Goal: Task Accomplishment & Management: Use online tool/utility

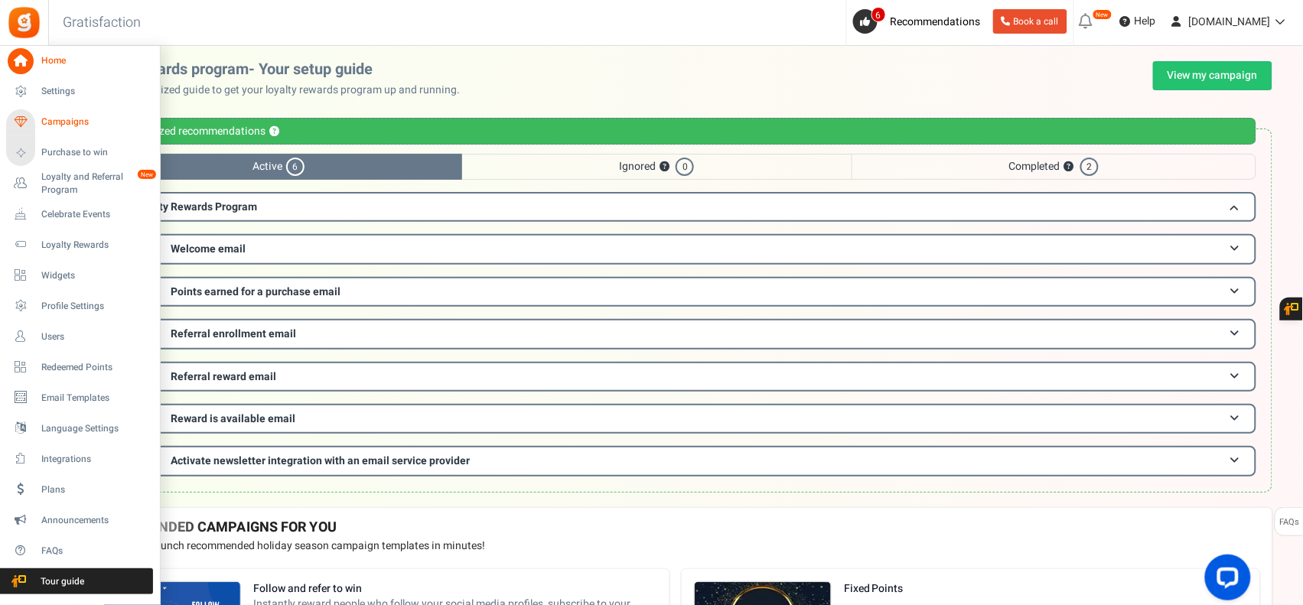
click at [63, 119] on span "Campaigns" at bounding box center [94, 122] width 107 height 13
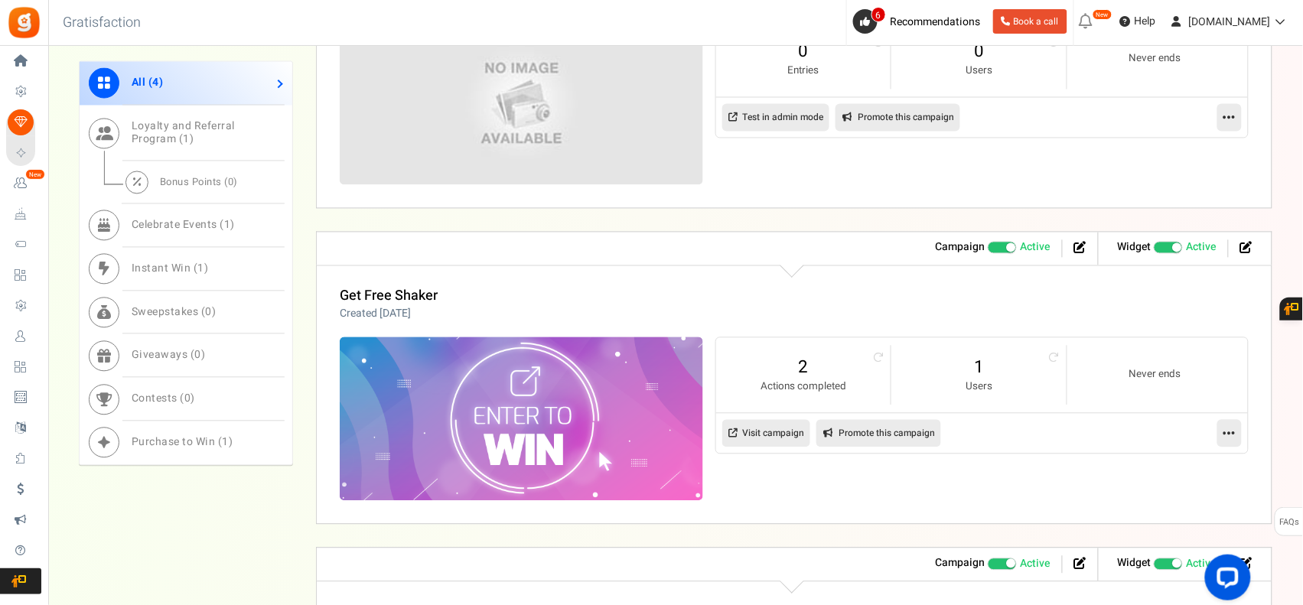
scroll to position [820, 0]
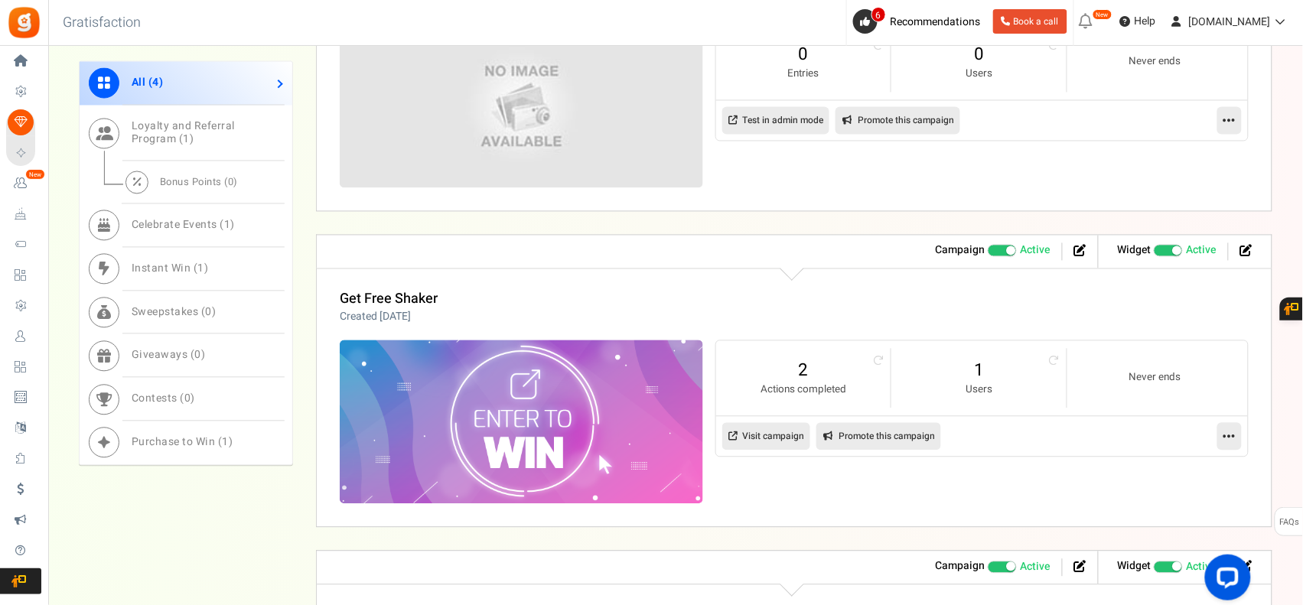
click at [1230, 446] on link at bounding box center [1229, 437] width 24 height 28
click at [1188, 471] on link "Edit" at bounding box center [1180, 474] width 113 height 28
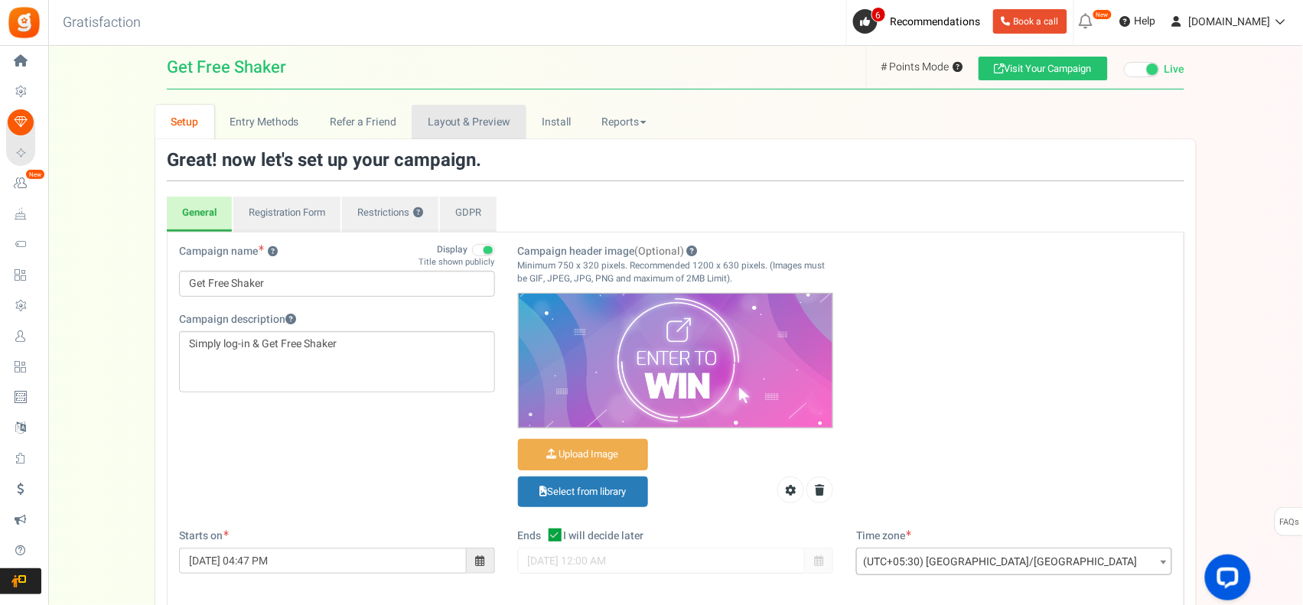
click at [492, 124] on link "Layout & Preview" at bounding box center [469, 122] width 114 height 34
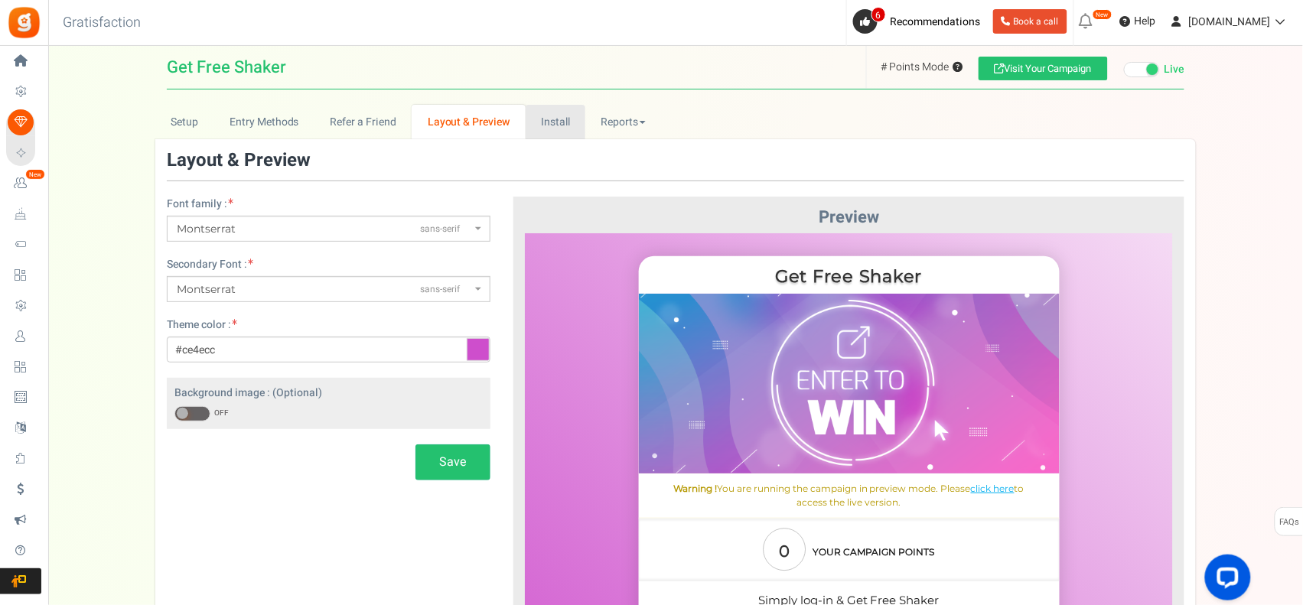
click at [556, 125] on link "Install" at bounding box center [556, 122] width 60 height 34
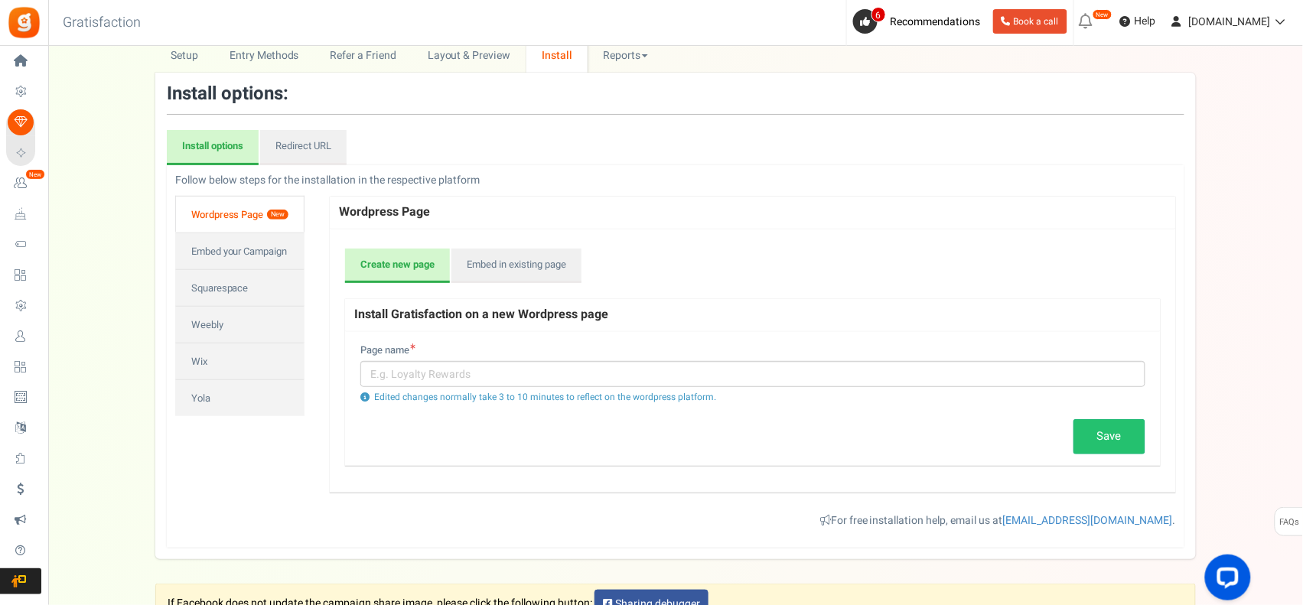
scroll to position [127, 0]
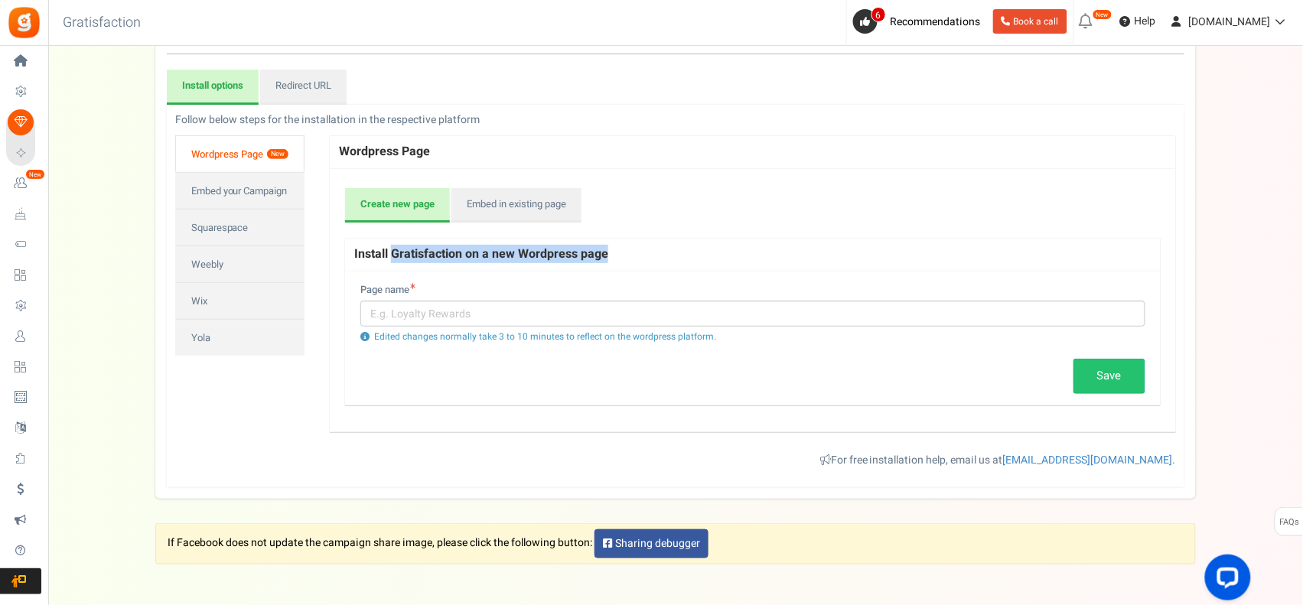
drag, startPoint x: 392, startPoint y: 255, endPoint x: 639, endPoint y: 255, distance: 247.1
click at [639, 255] on h4 "Install Gratisfaction on a new Wordpress page" at bounding box center [752, 255] width 815 height 34
copy h4 "Gratisfaction on a new Wordpress page"
click at [246, 190] on link "Embed your Campaign" at bounding box center [239, 190] width 129 height 37
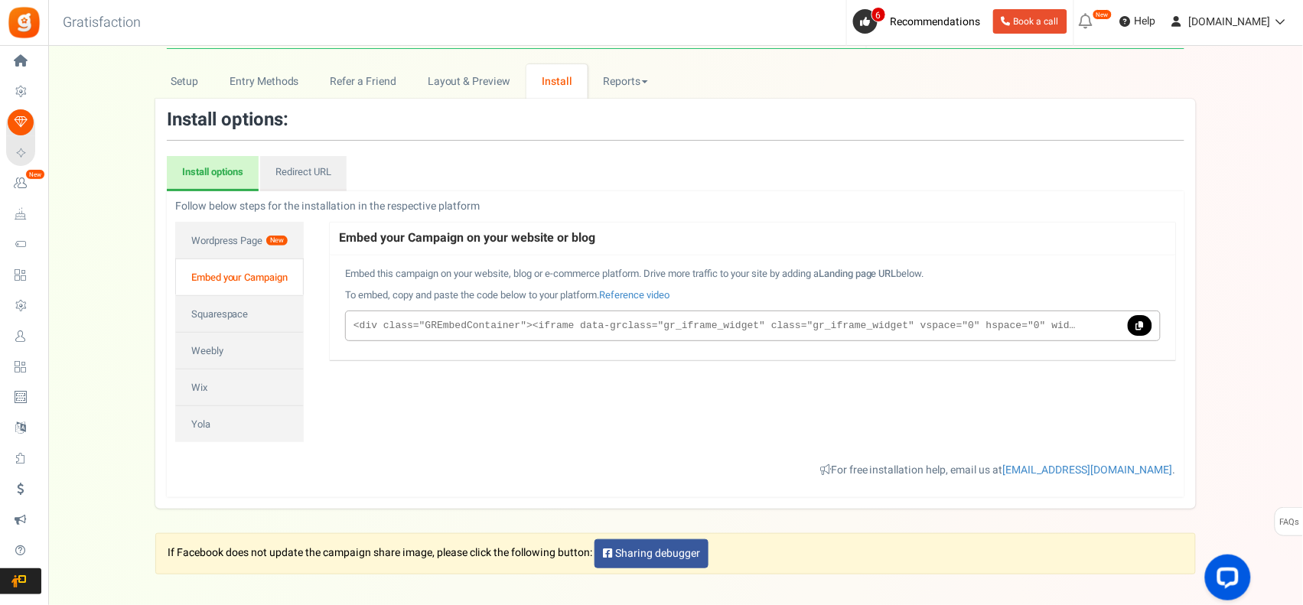
scroll to position [0, 0]
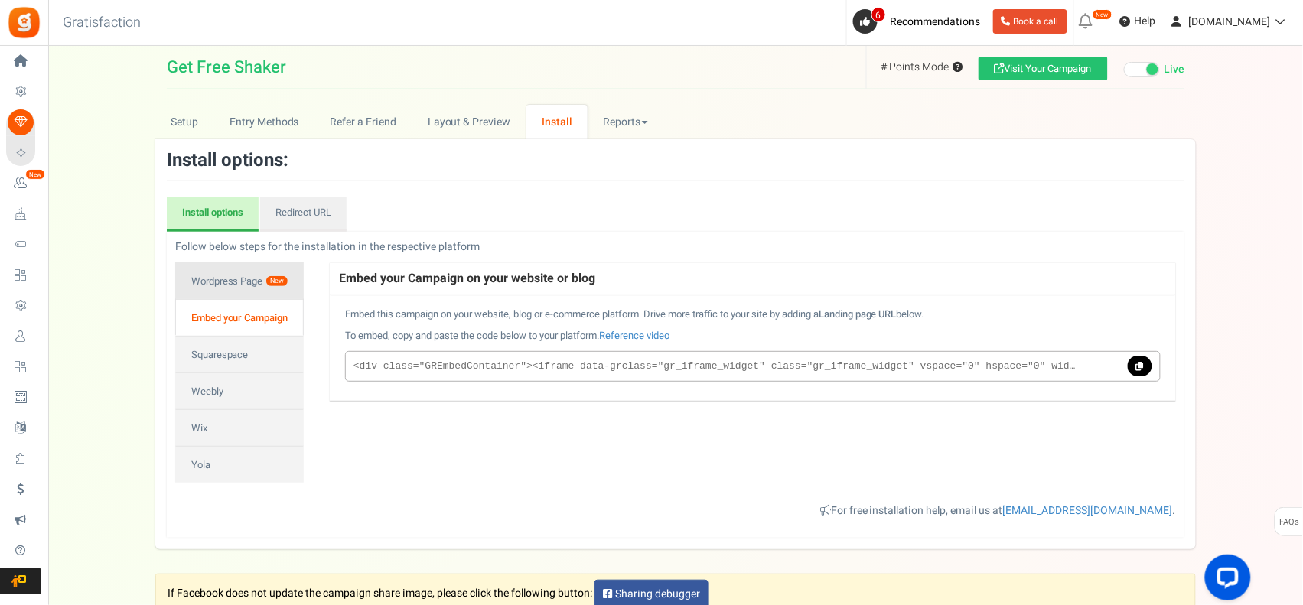
click at [258, 285] on link "Wordpress Page New" at bounding box center [239, 280] width 129 height 37
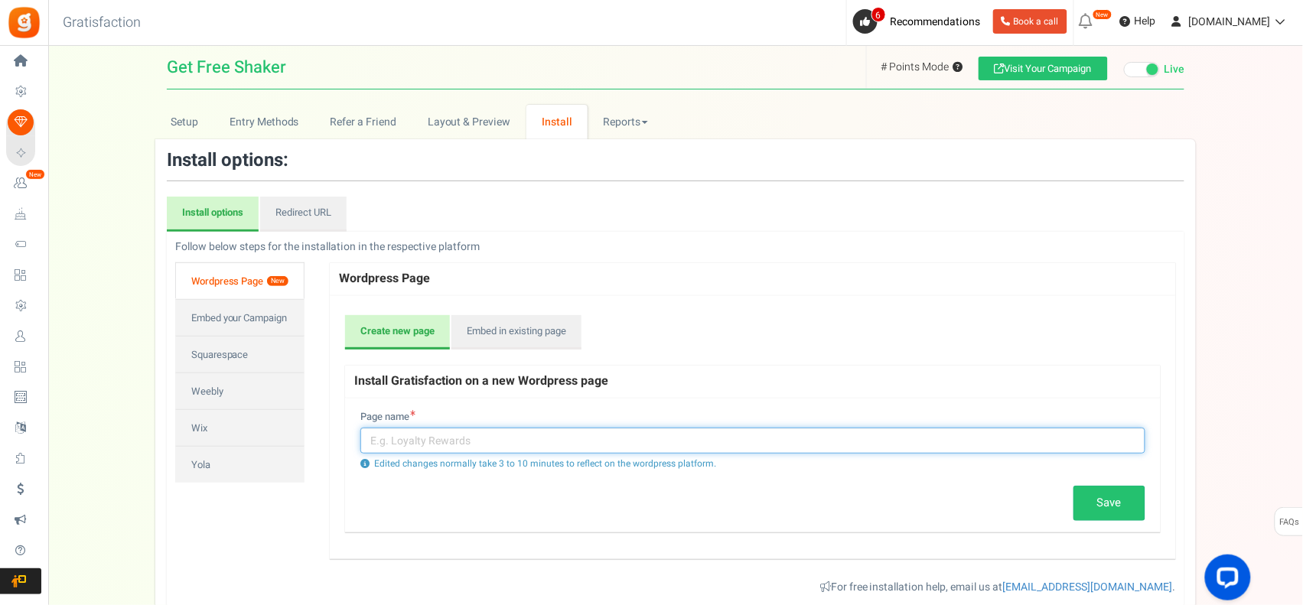
click at [430, 445] on input "text" at bounding box center [752, 441] width 785 height 26
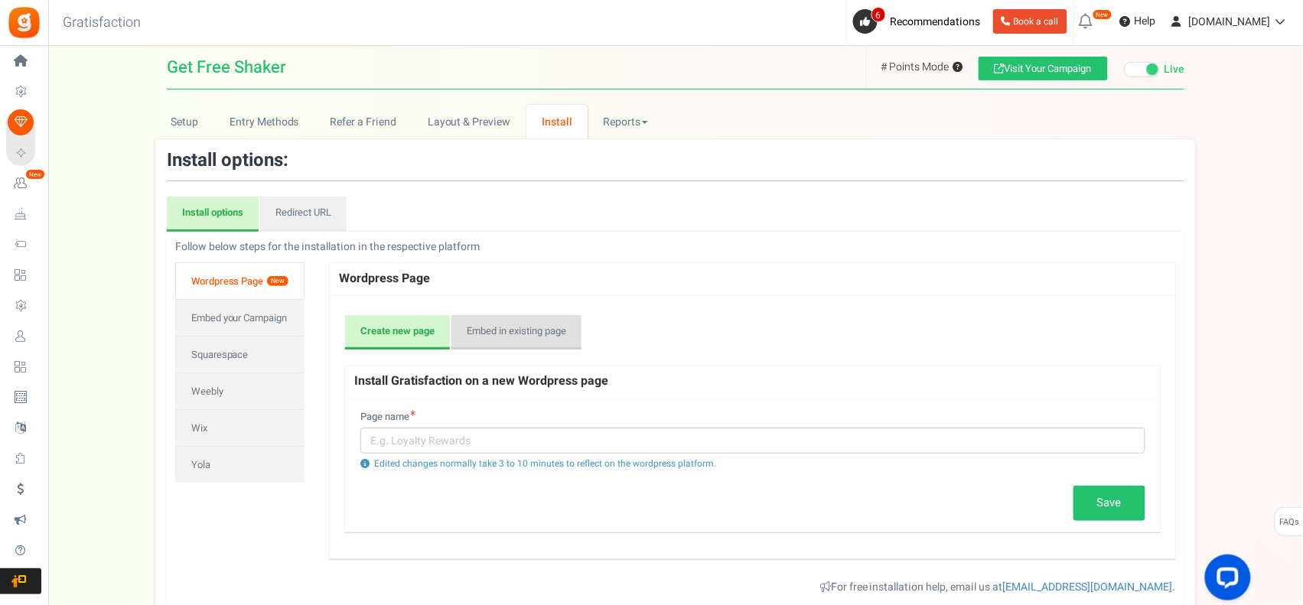
click at [519, 334] on link "Embed in existing page" at bounding box center [516, 332] width 130 height 35
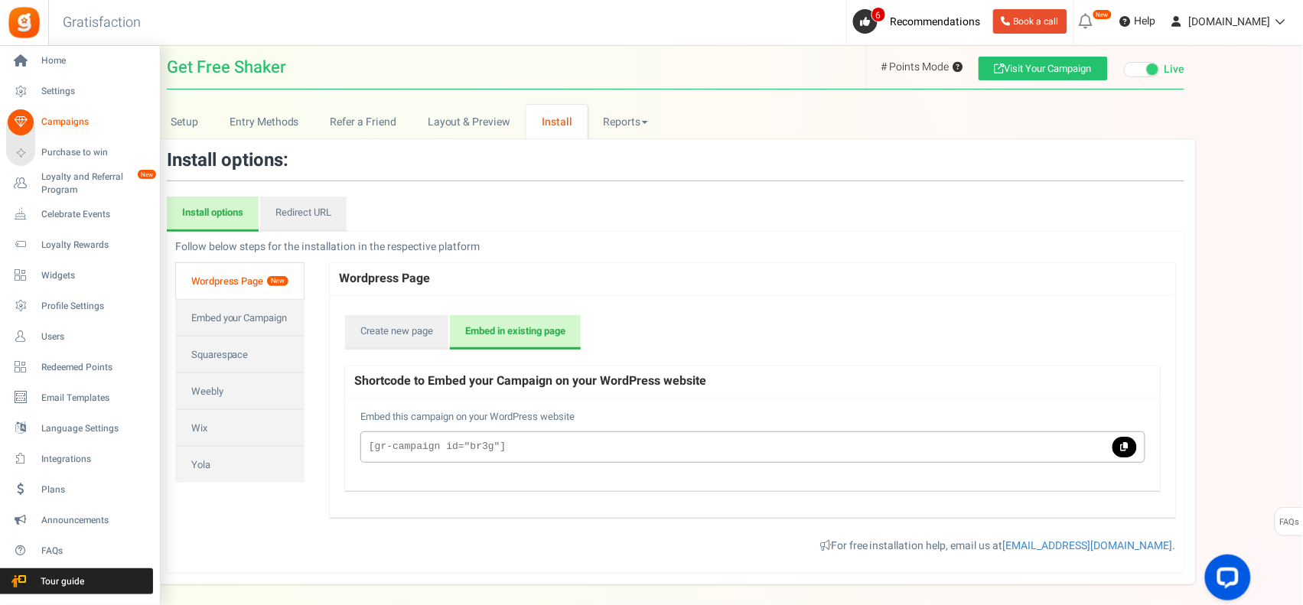
click at [39, 123] on link "Campaigns" at bounding box center [79, 122] width 147 height 26
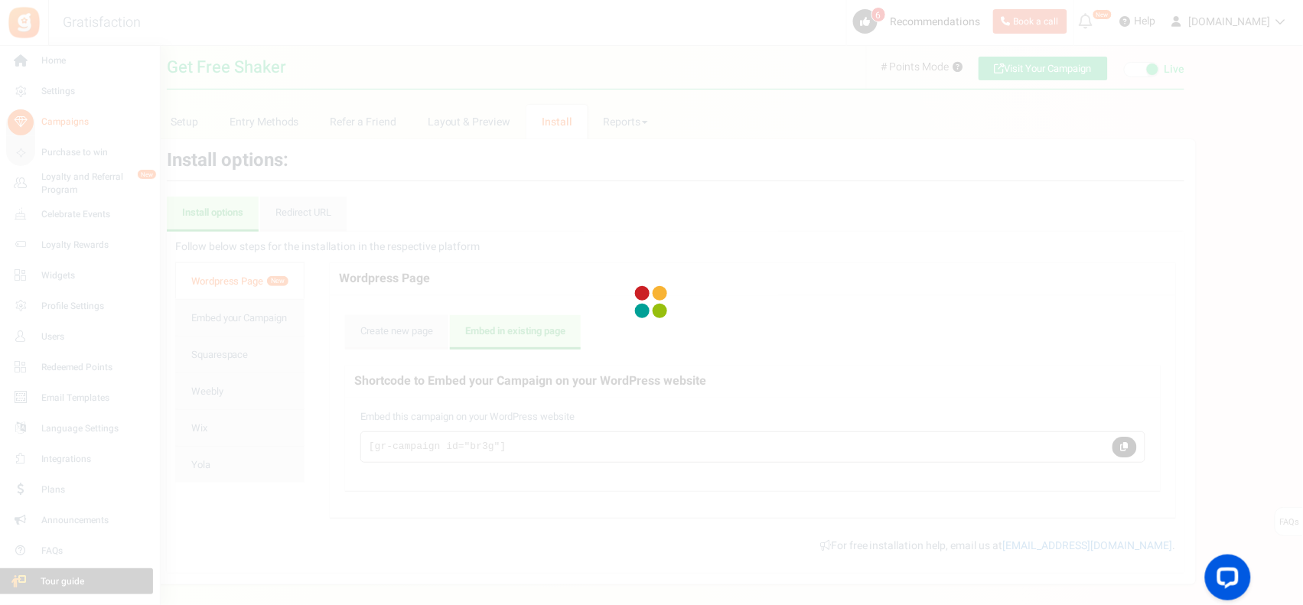
click at [39, 123] on div at bounding box center [651, 302] width 1303 height 605
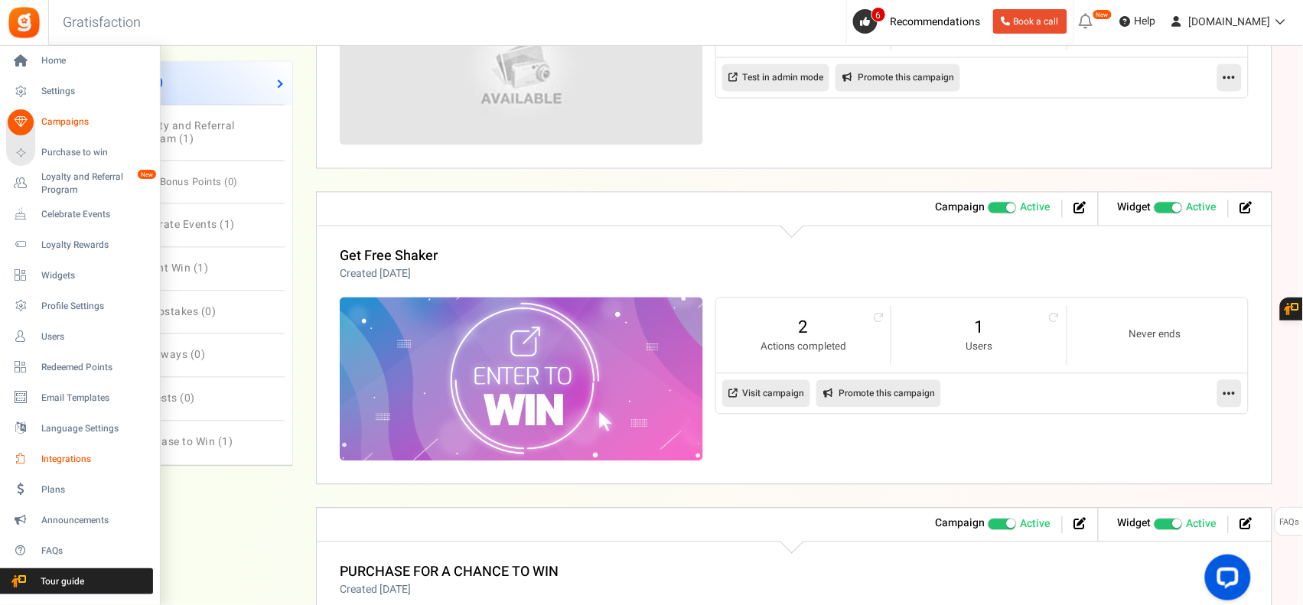
scroll to position [892, 0]
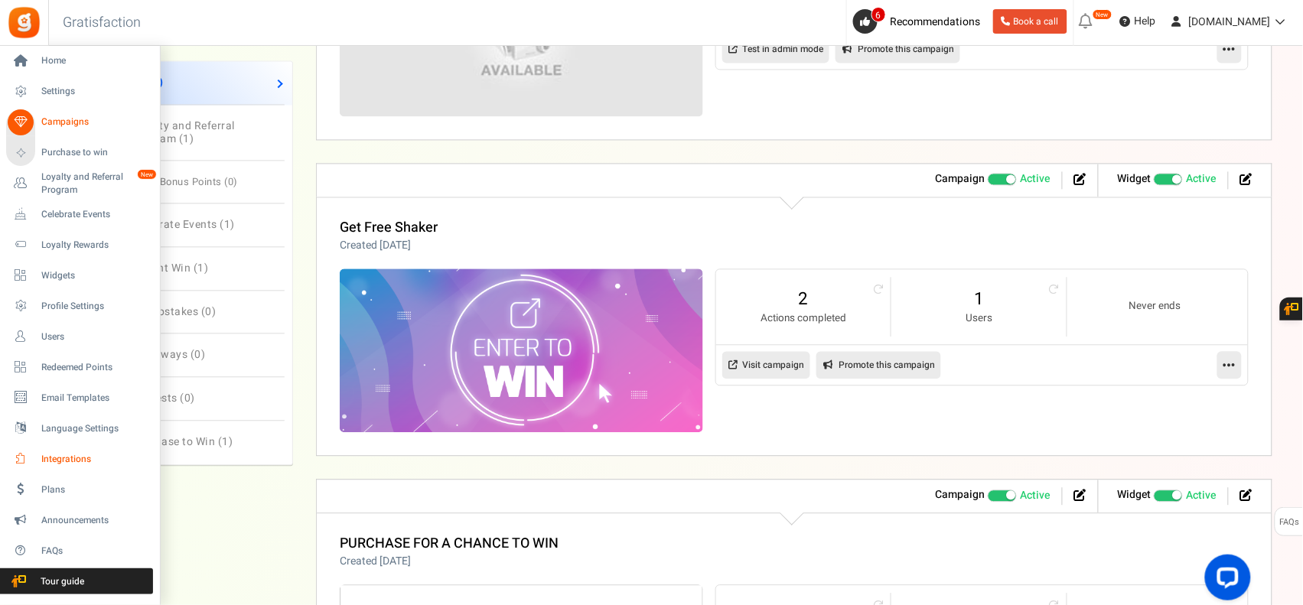
click at [94, 456] on span "Integrations" at bounding box center [94, 459] width 107 height 13
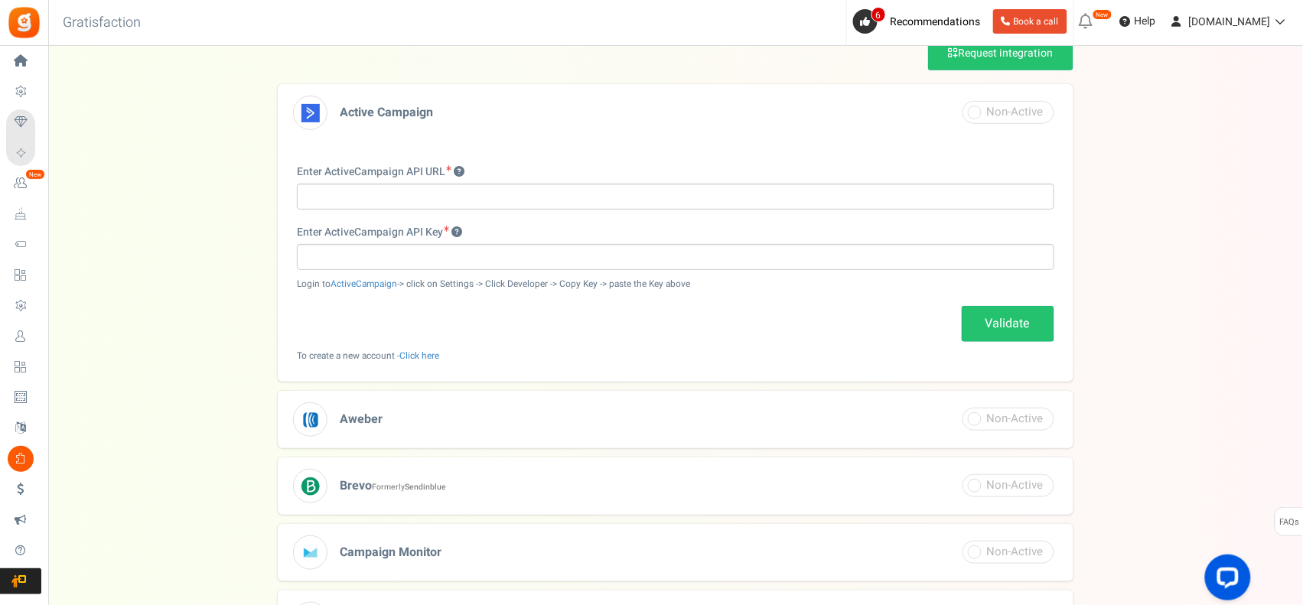
scroll to position [547, 0]
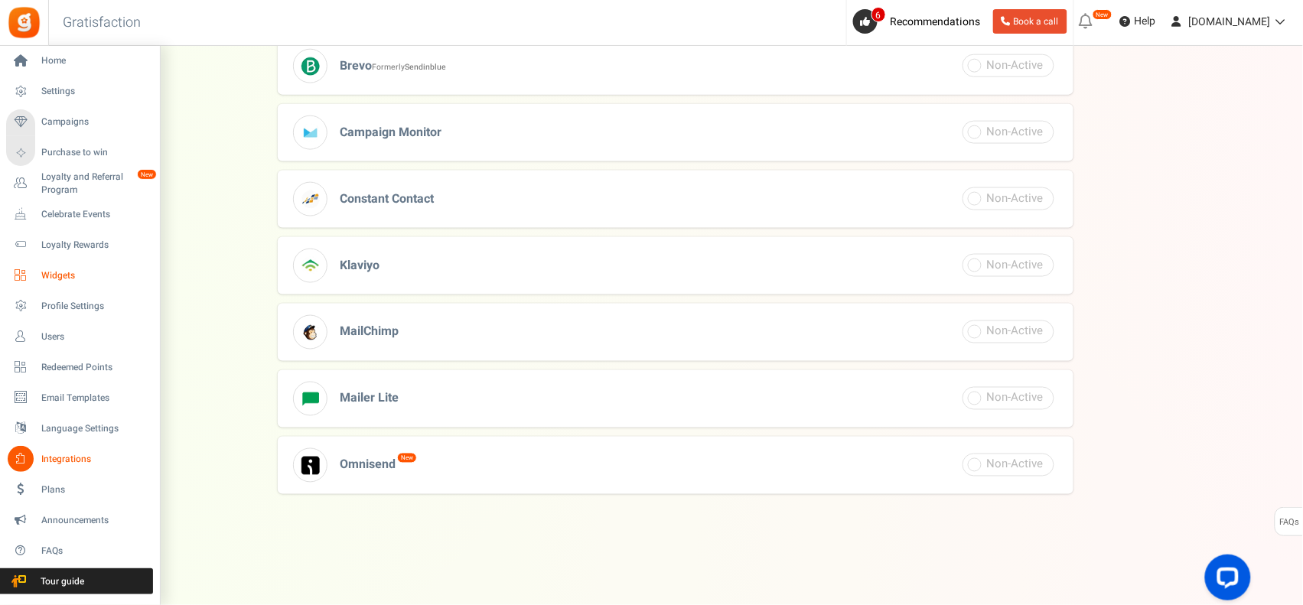
click at [74, 276] on span "Widgets" at bounding box center [94, 275] width 107 height 13
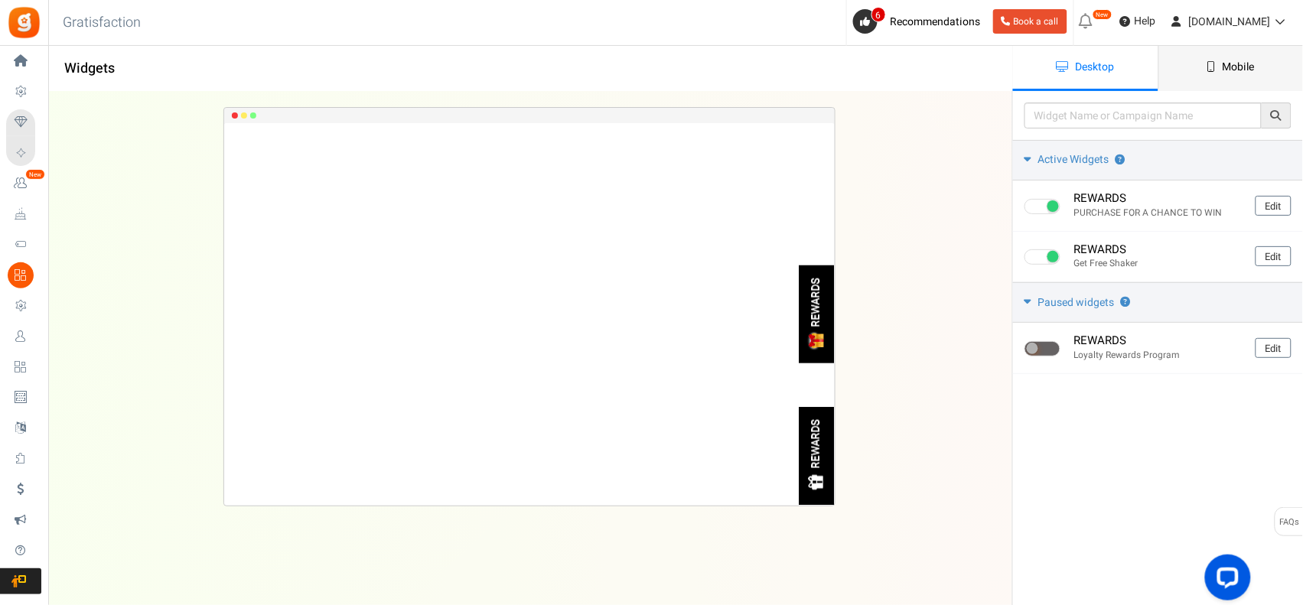
click at [1226, 70] on span "Mobile" at bounding box center [1238, 67] width 32 height 16
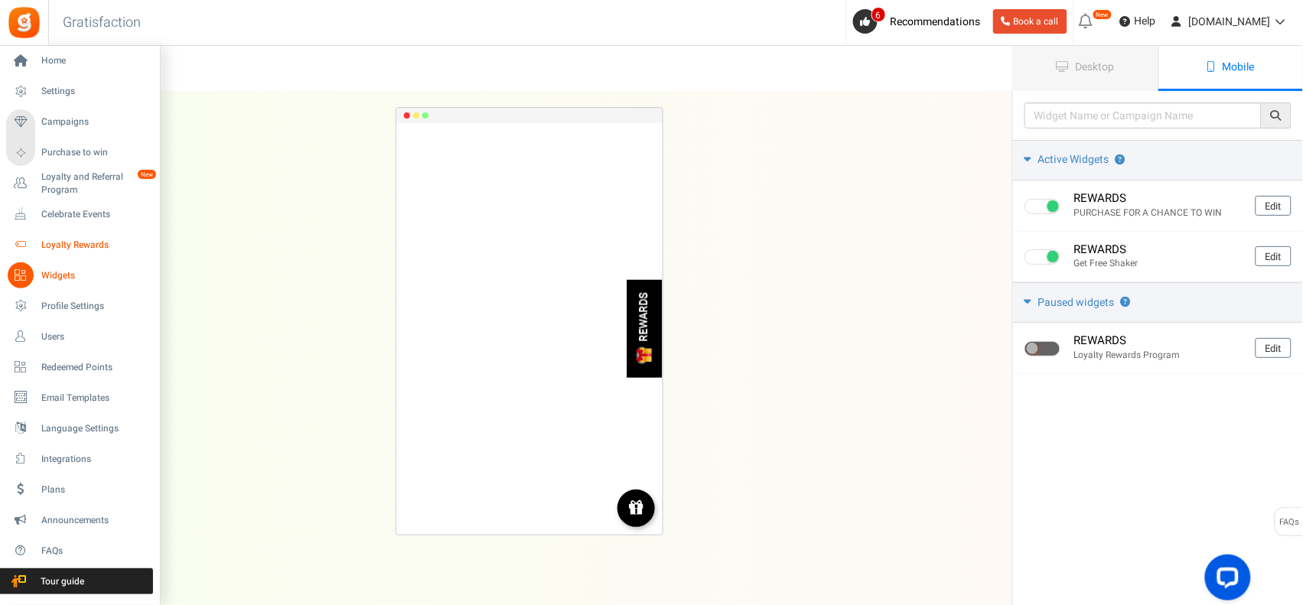
click at [78, 241] on span "Loyalty Rewards" at bounding box center [94, 245] width 107 height 13
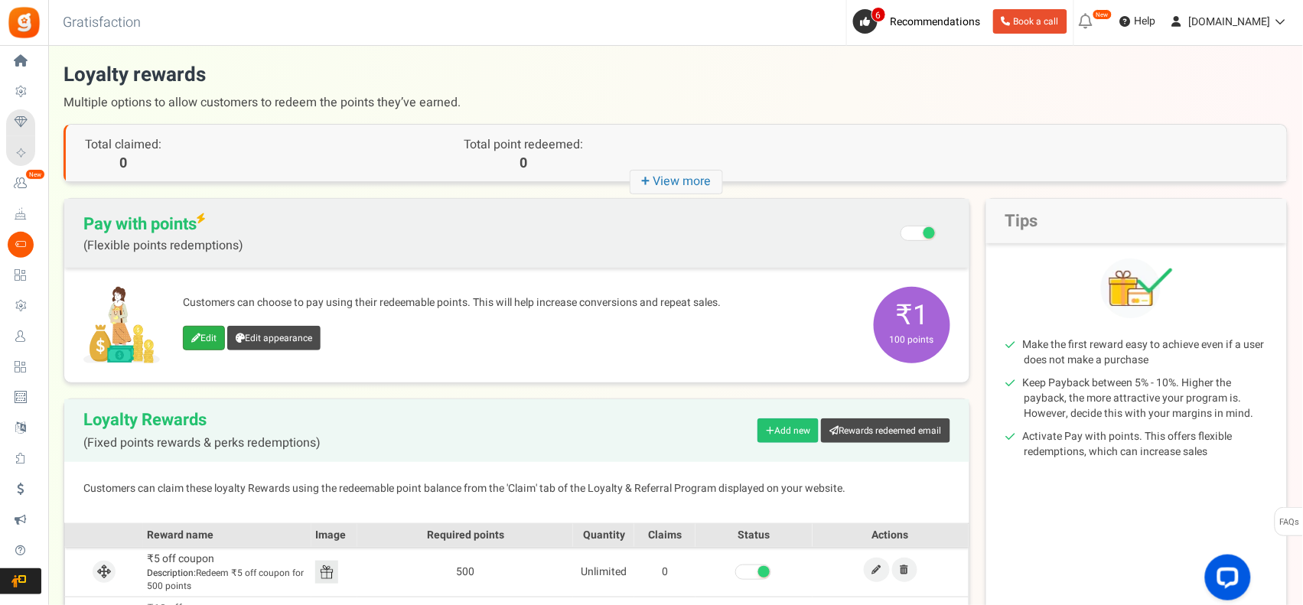
click at [193, 333] on link "Edit" at bounding box center [204, 338] width 42 height 24
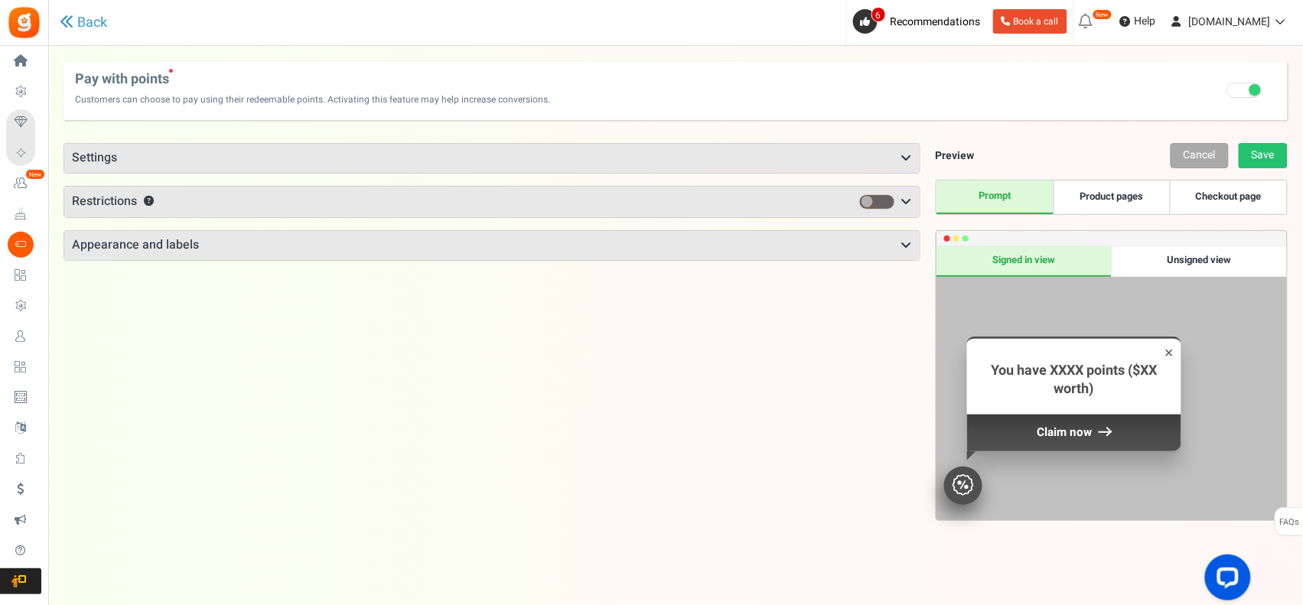
click at [652, 155] on h3 "Settings" at bounding box center [491, 158] width 855 height 29
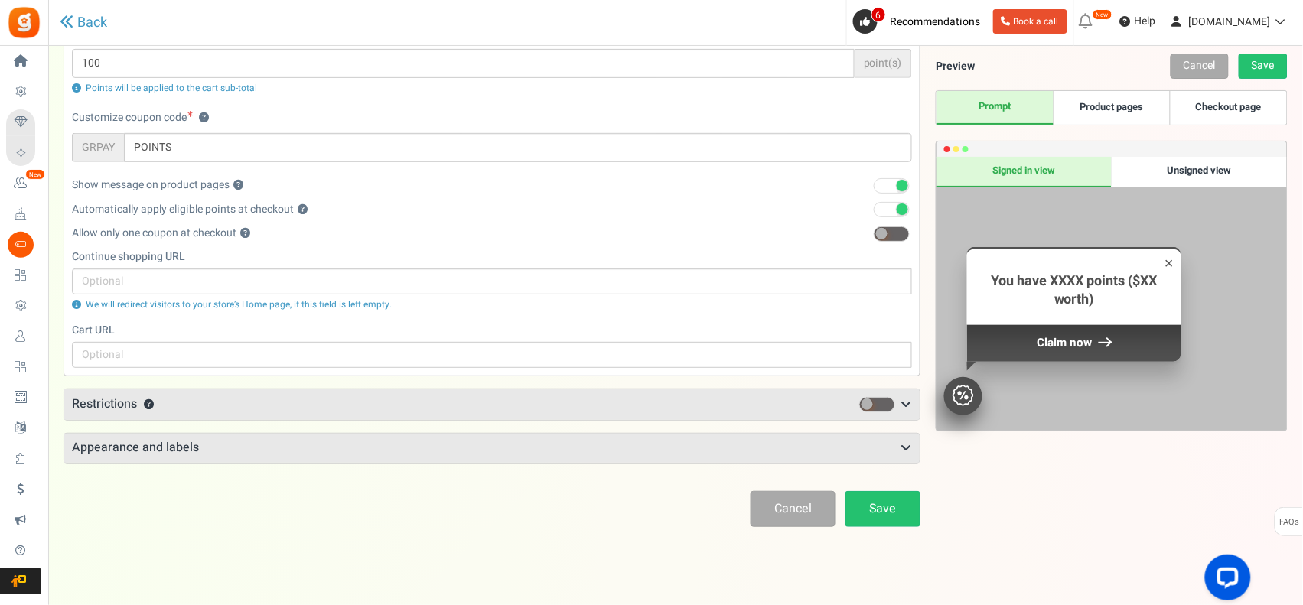
scroll to position [171, 0]
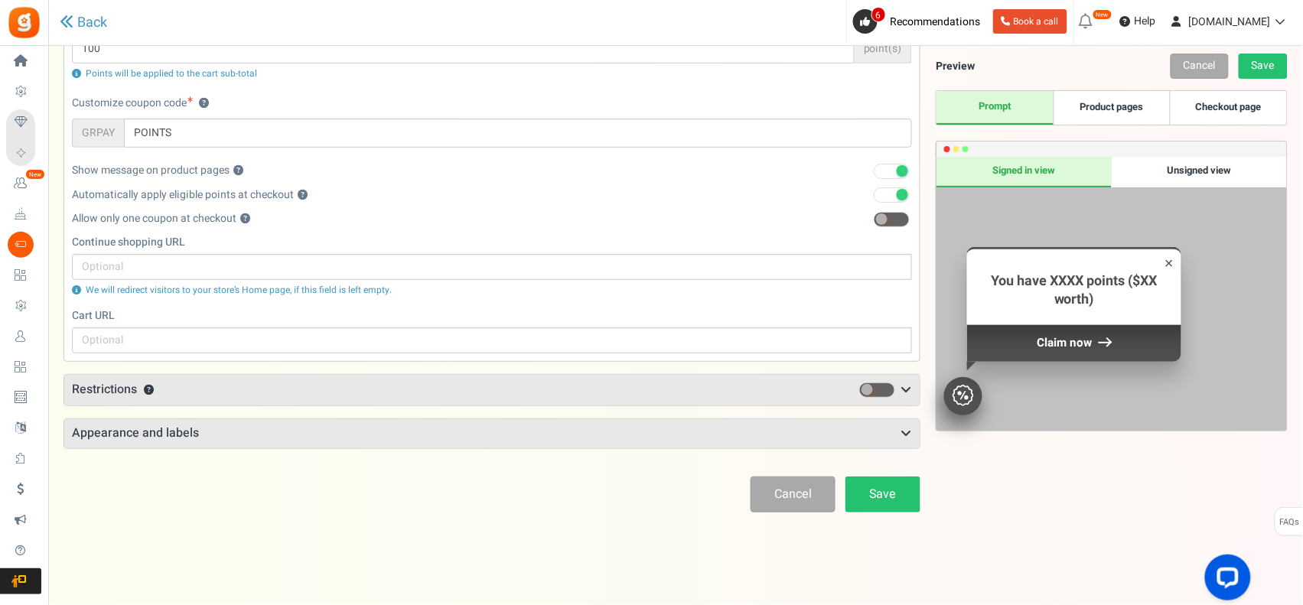
click at [909, 428] on icon at bounding box center [906, 434] width 11 height 12
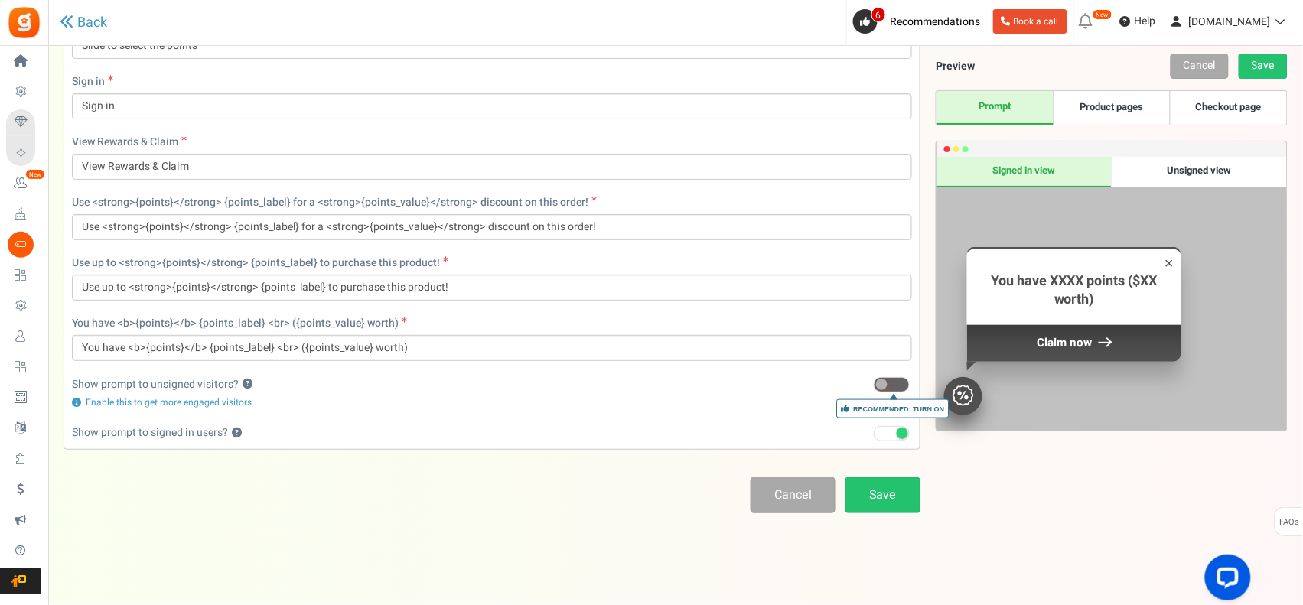
scroll to position [1052, 0]
click at [899, 379] on span at bounding box center [892, 383] width 36 height 15
click at [874, 379] on input "Recommended: Turn On" at bounding box center [874, 384] width 0 height 10
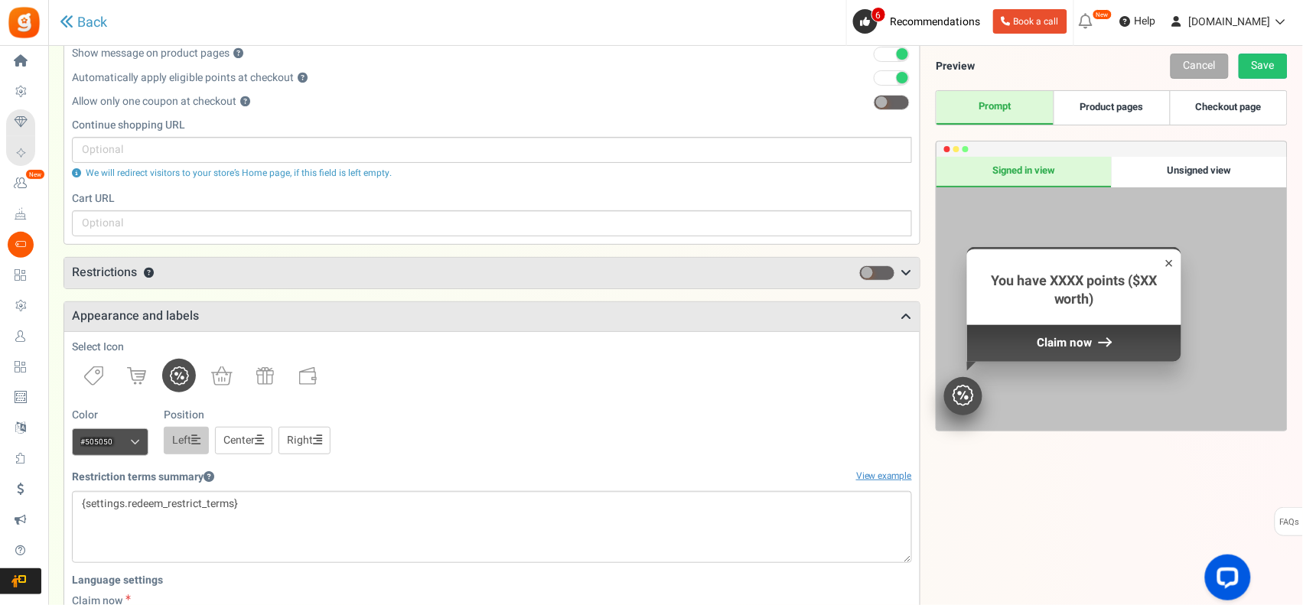
scroll to position [159, 0]
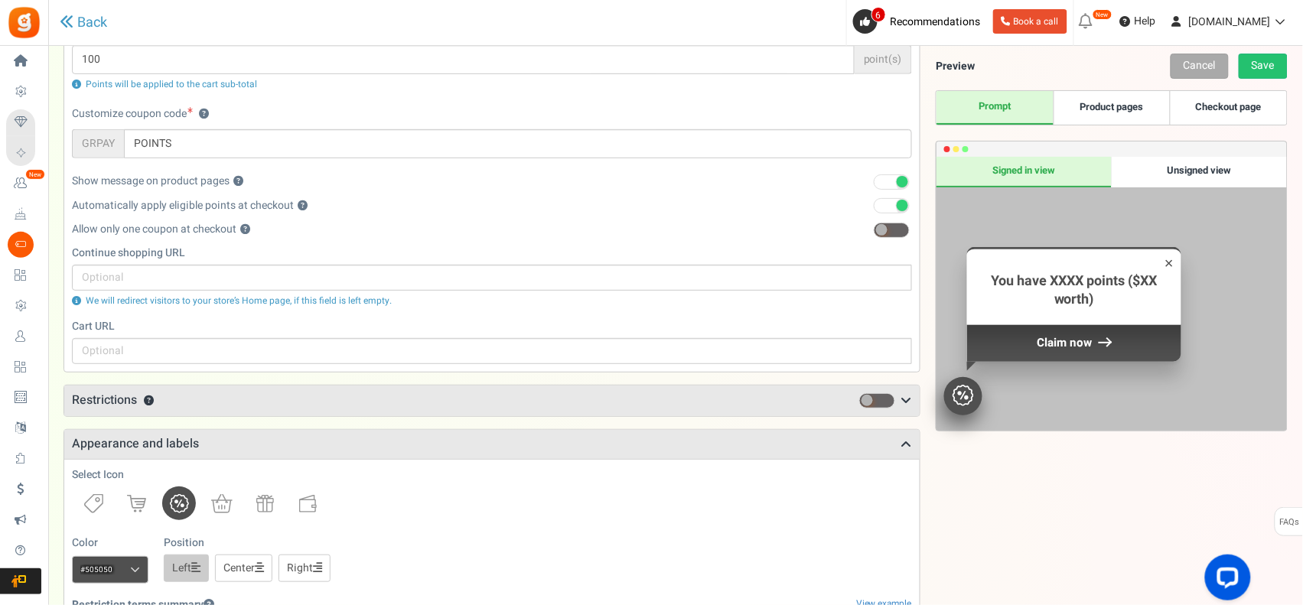
click at [1203, 174] on div "Unsigned view" at bounding box center [1199, 172] width 175 height 31
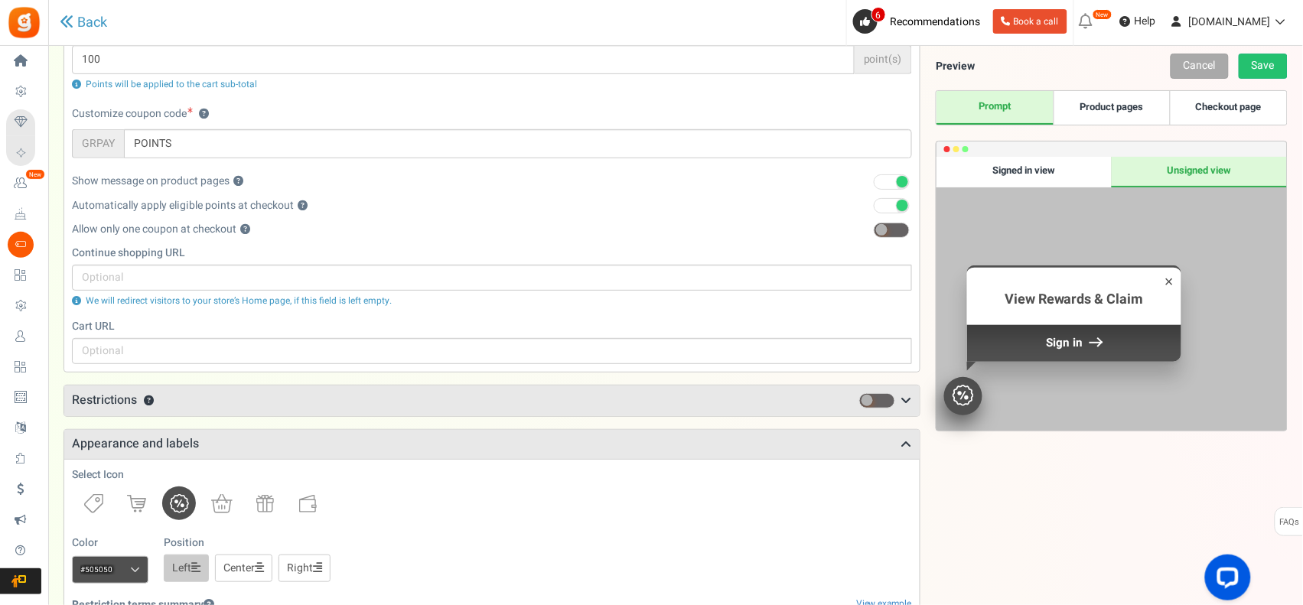
click at [1077, 171] on div "Signed in view" at bounding box center [1023, 172] width 175 height 31
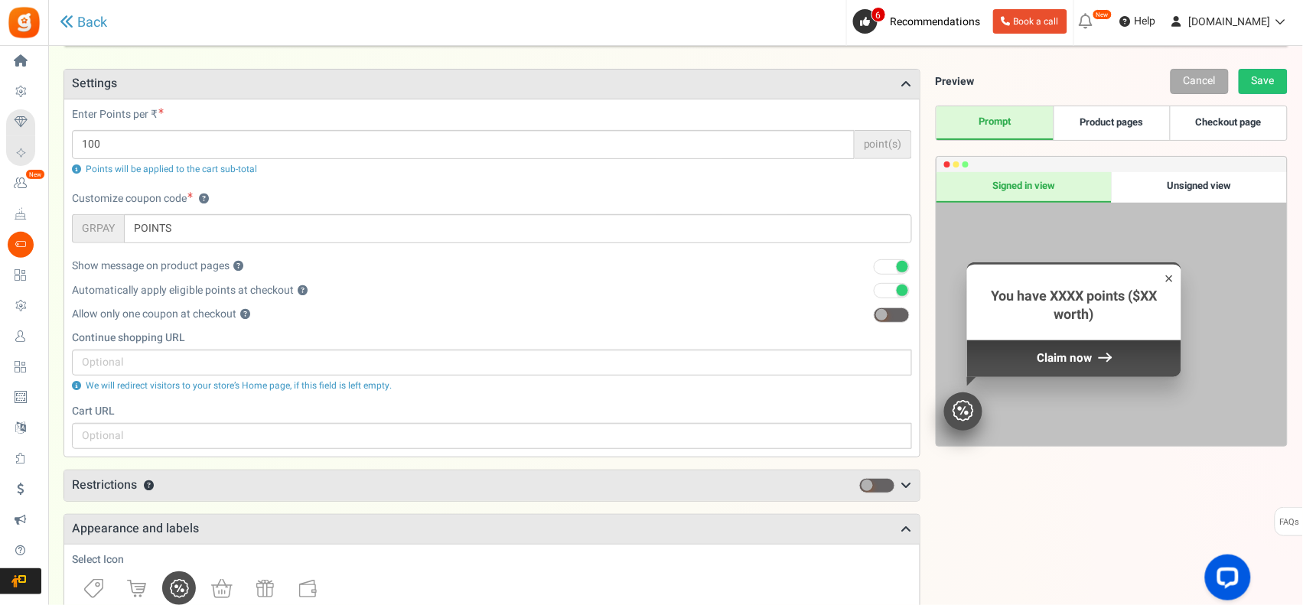
scroll to position [31, 0]
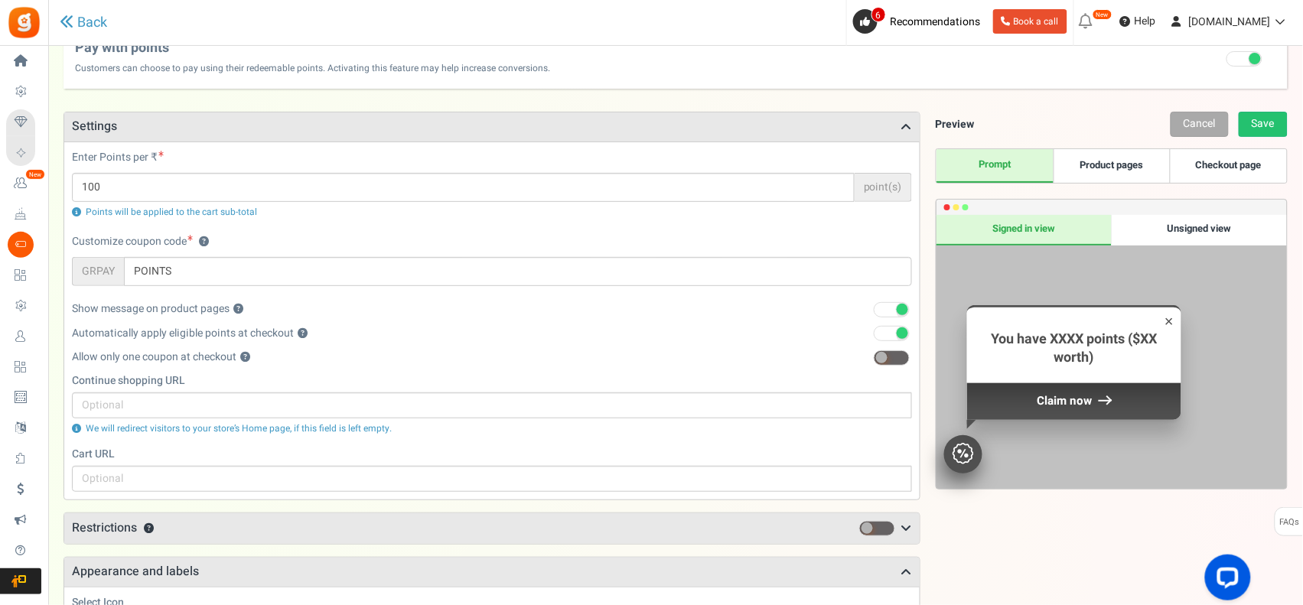
click at [728, 123] on h3 "Settings" at bounding box center [491, 126] width 855 height 29
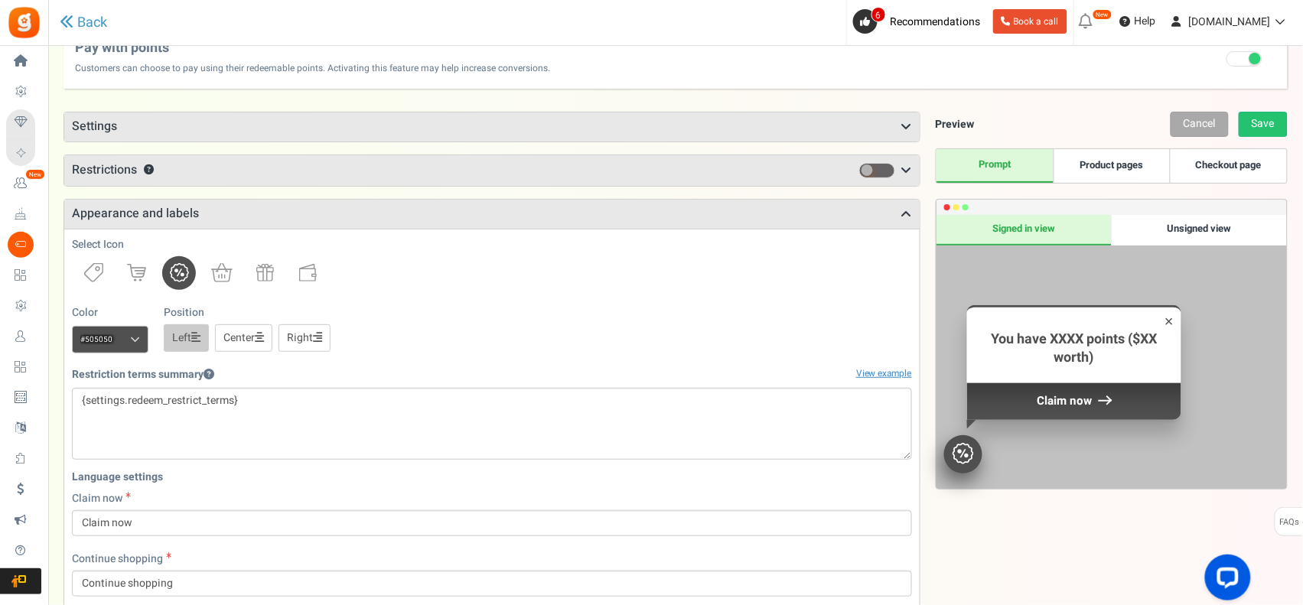
click at [607, 195] on div "Points mode Recommended Selecting this may reduce participation Allow customers…" at bounding box center [491, 610] width 857 height 996
click at [601, 211] on h3 "Appearance and labels" at bounding box center [491, 214] width 855 height 29
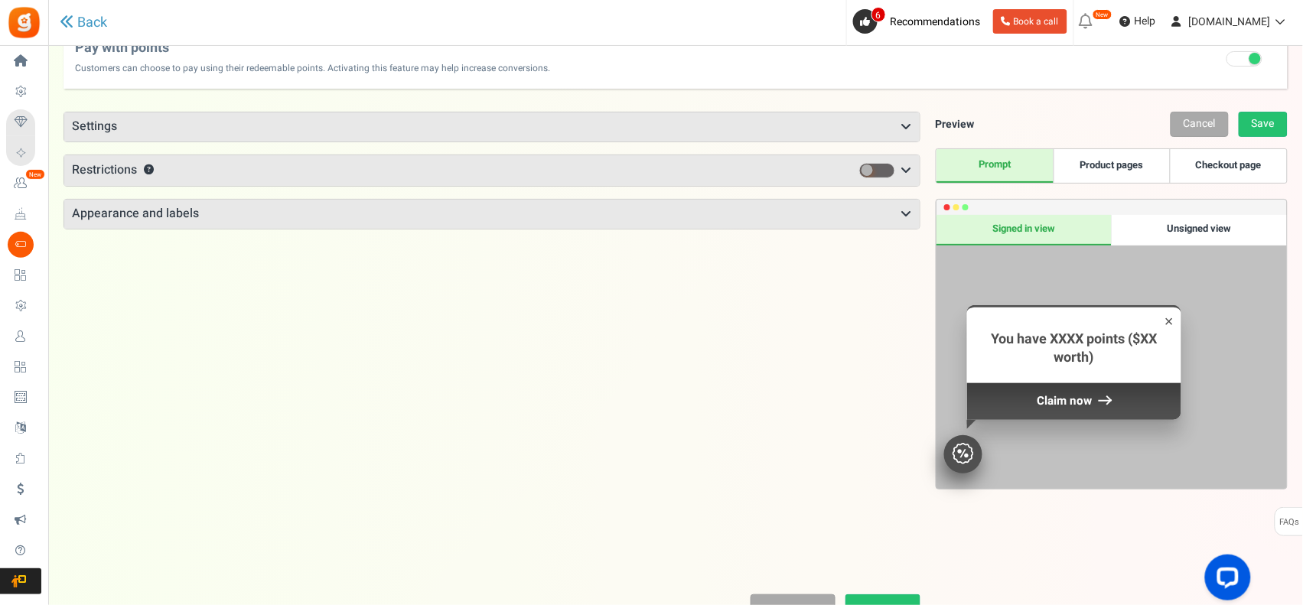
click at [637, 131] on h3 "Settings" at bounding box center [491, 126] width 855 height 29
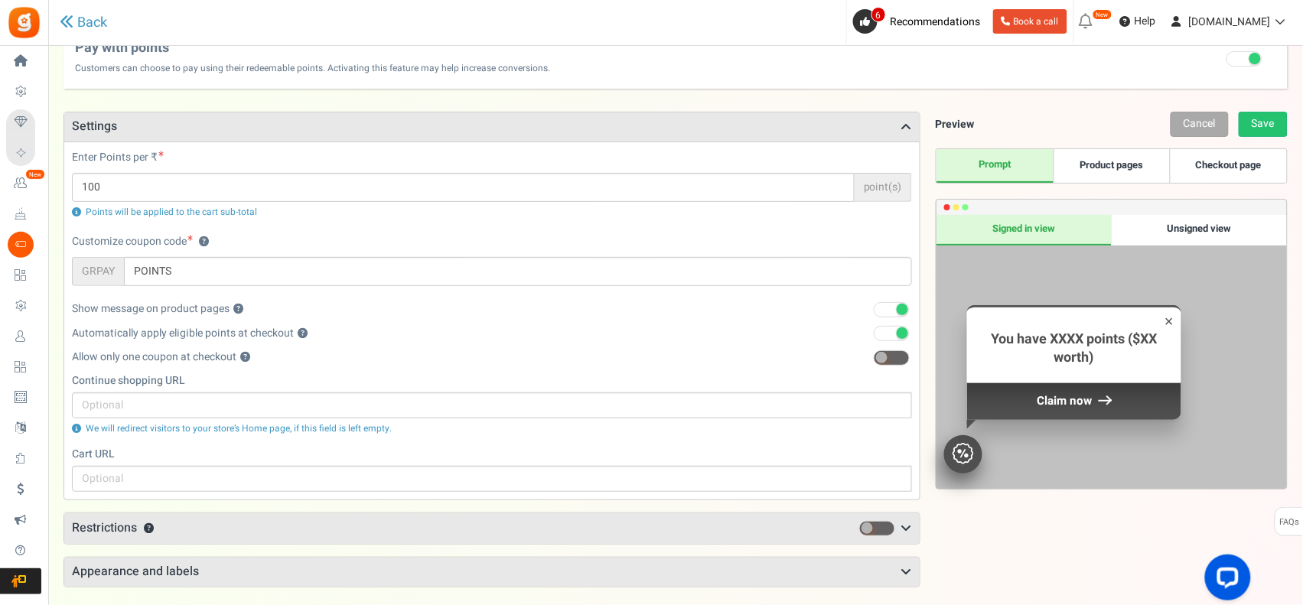
click at [637, 131] on h3 "Settings" at bounding box center [491, 126] width 855 height 29
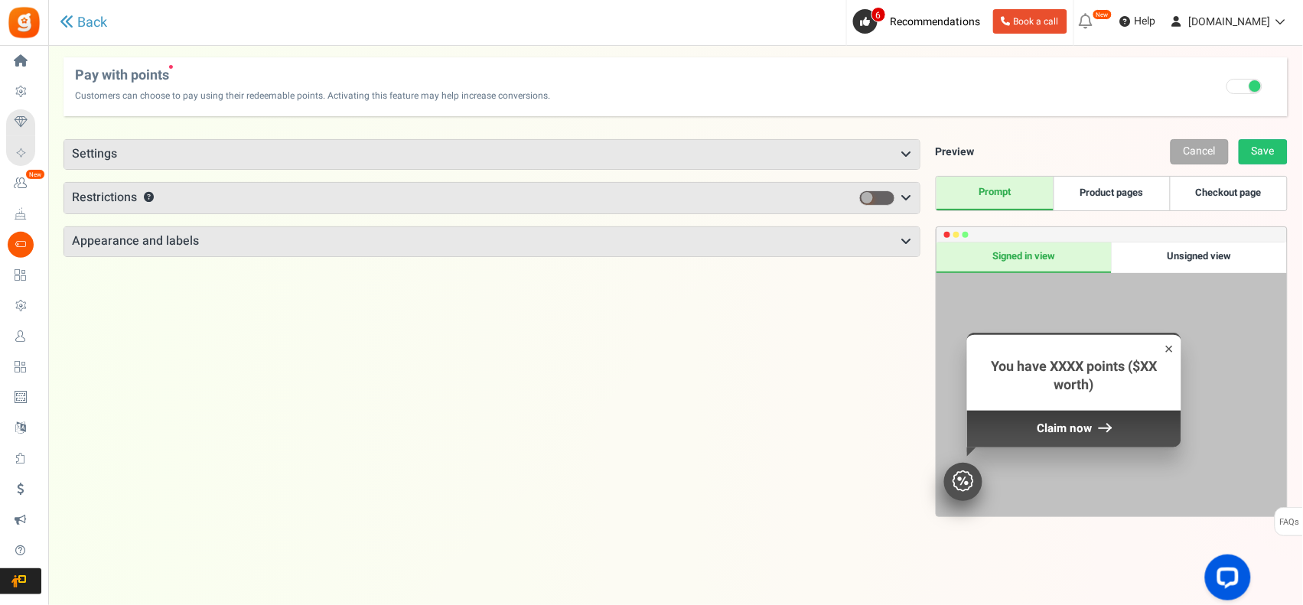
scroll to position [0, 0]
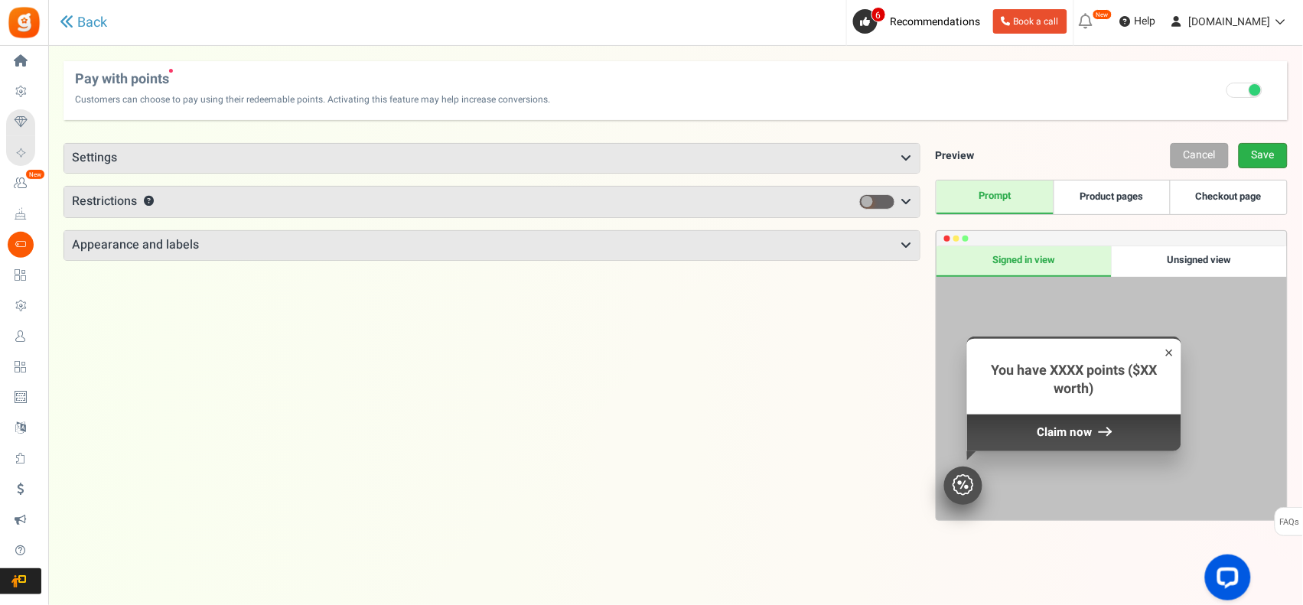
click at [1264, 145] on link "Save" at bounding box center [1263, 155] width 49 height 25
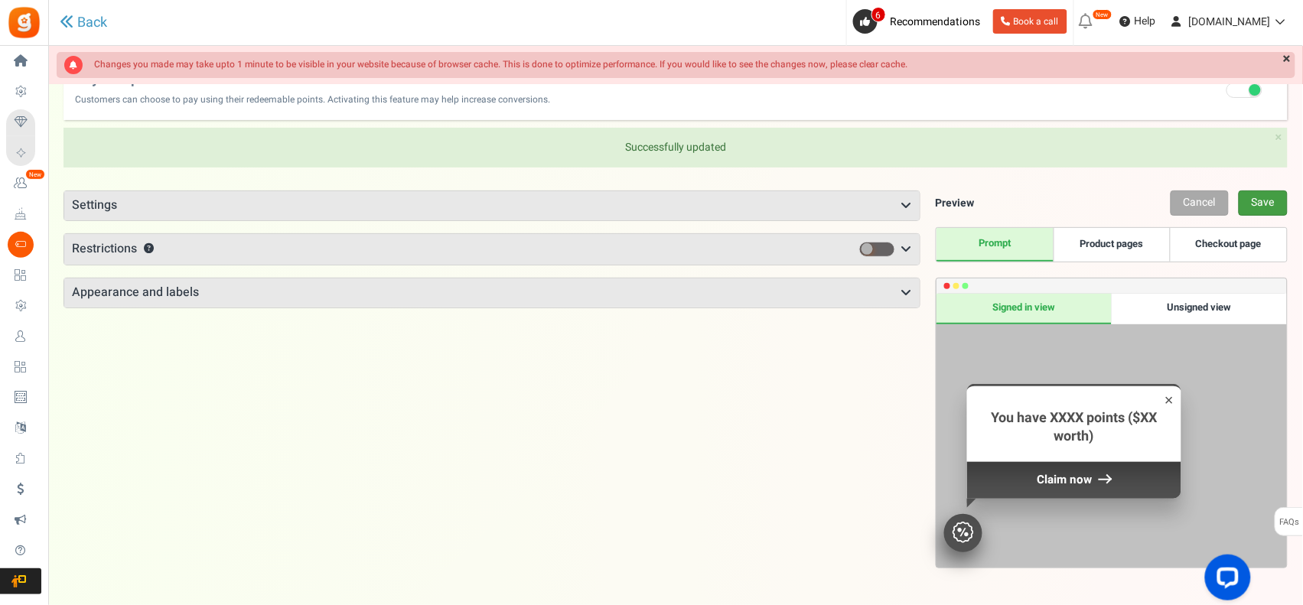
scroll to position [50, 0]
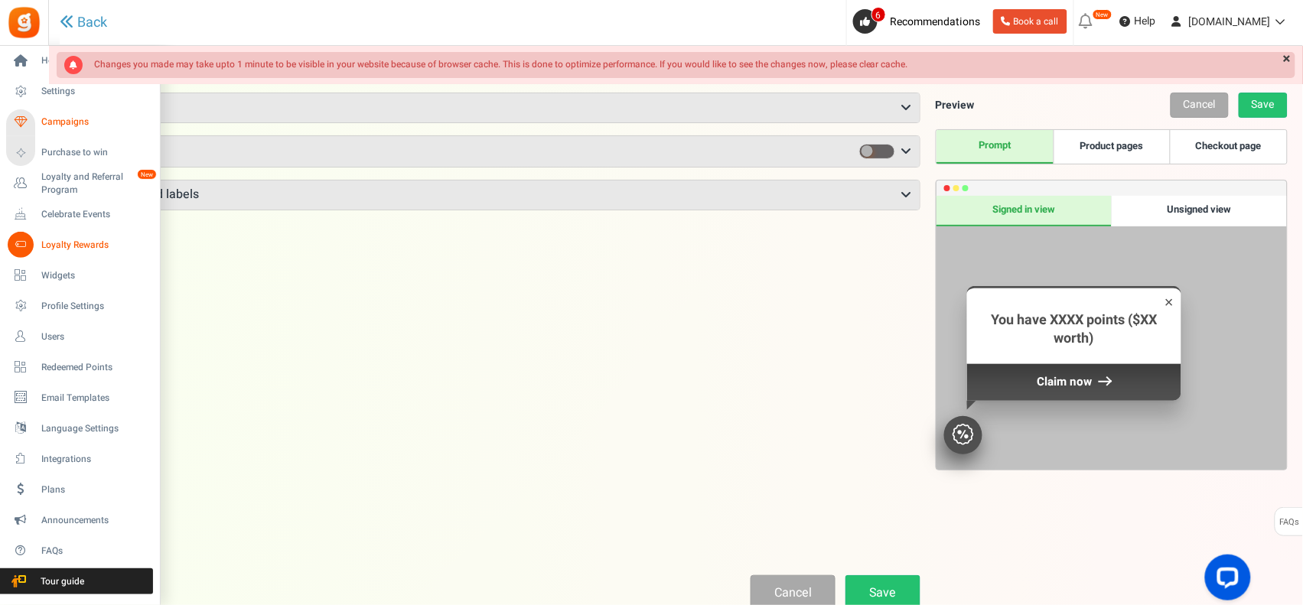
click at [79, 121] on span "Campaigns" at bounding box center [94, 122] width 107 height 13
click at [0, 0] on div at bounding box center [0, 0] width 0 height 0
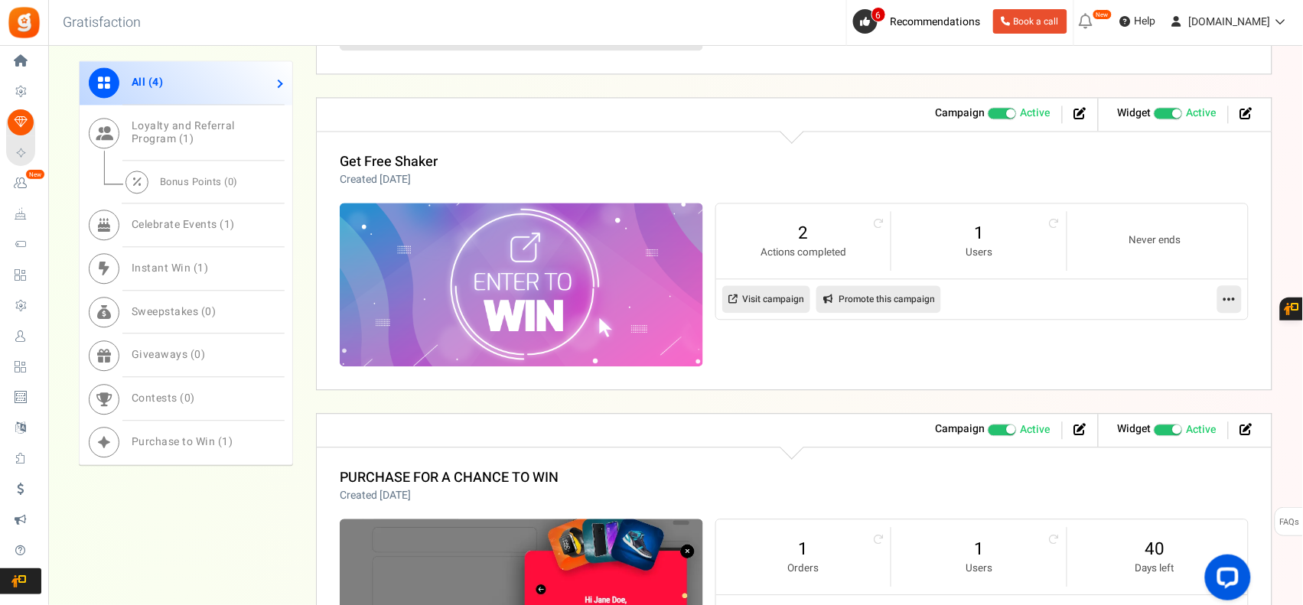
scroll to position [949, 0]
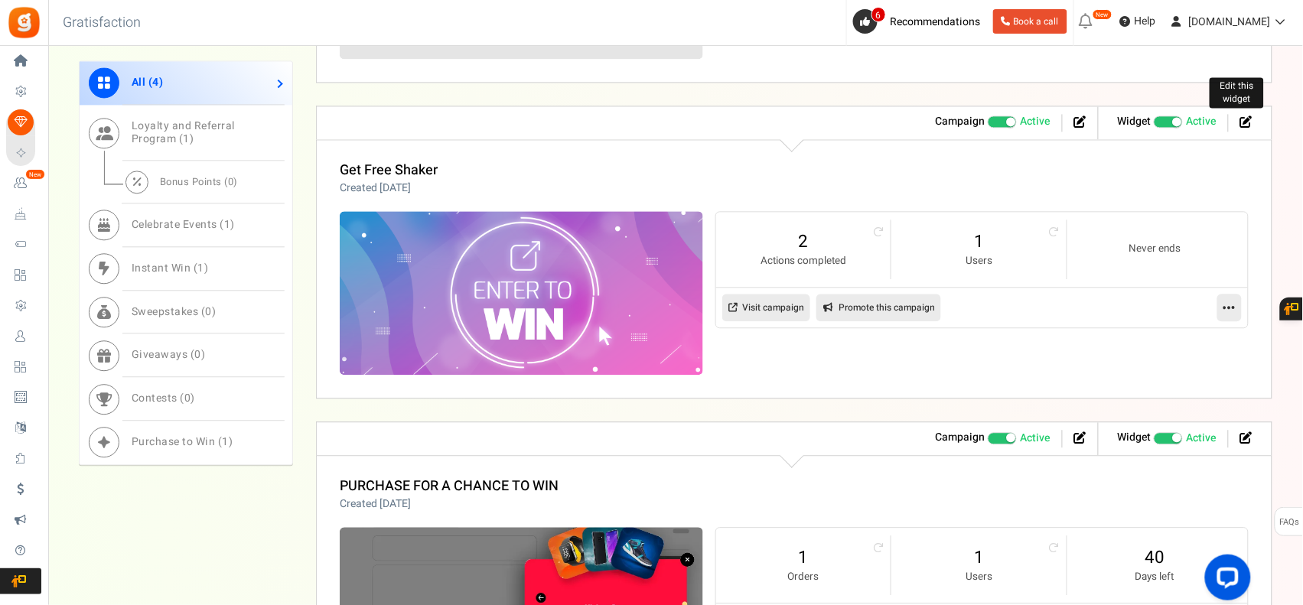
click at [1245, 128] on icon at bounding box center [1246, 122] width 12 height 12
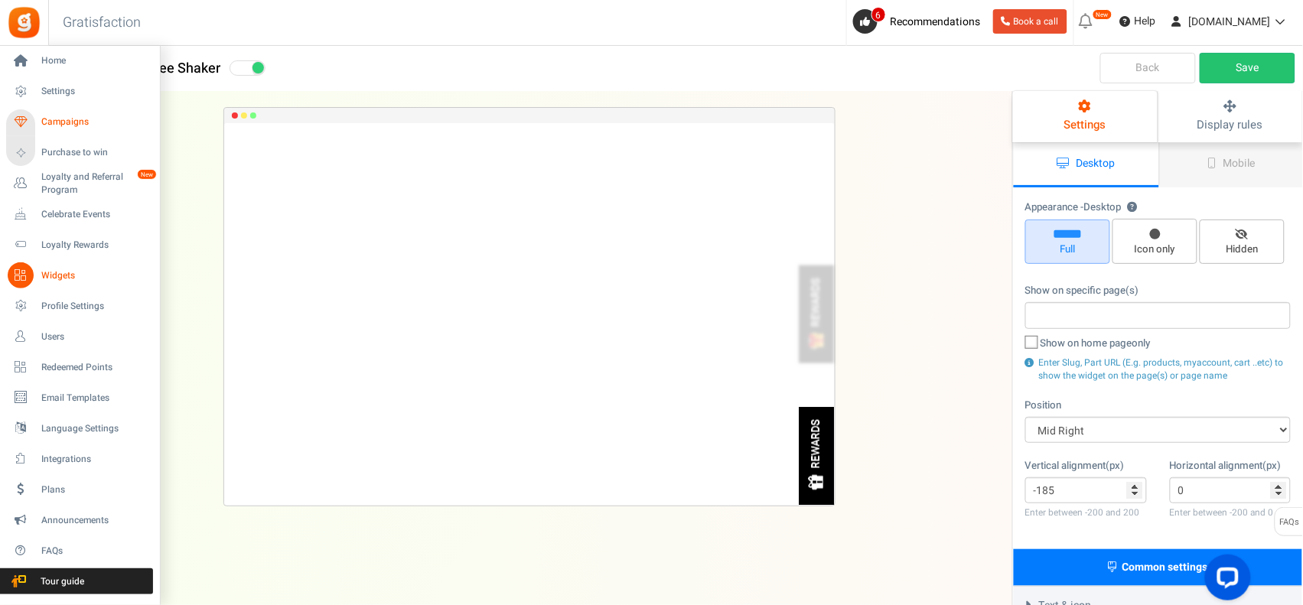
click at [69, 125] on span "Campaigns" at bounding box center [94, 122] width 107 height 13
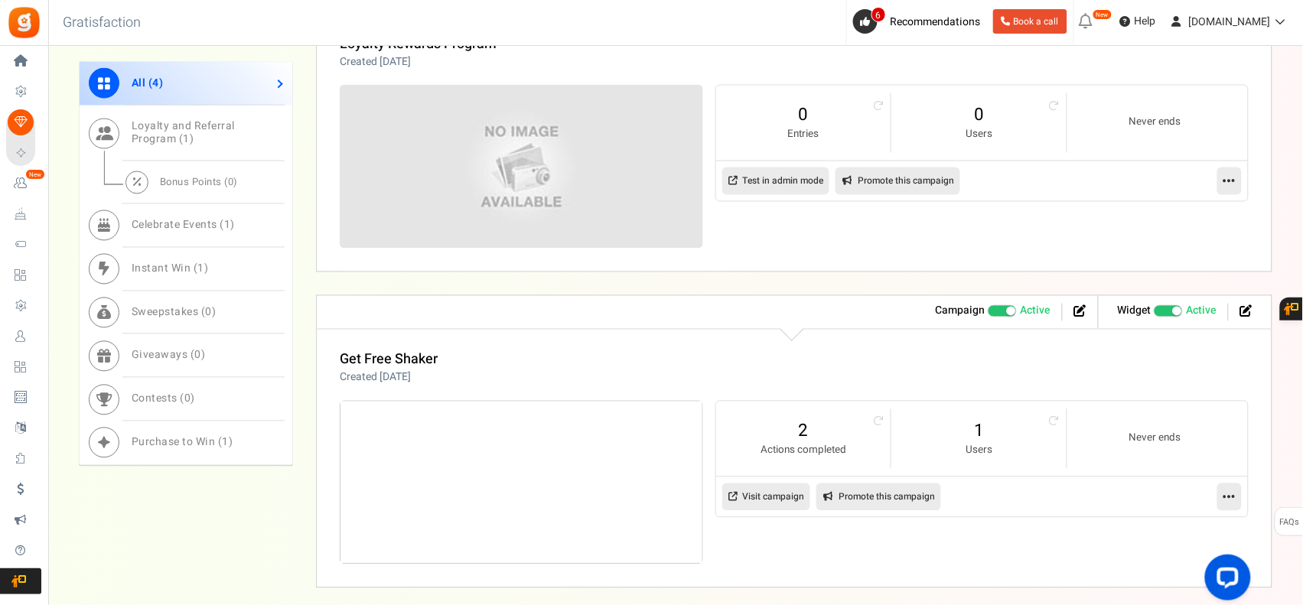
scroll to position [892, 0]
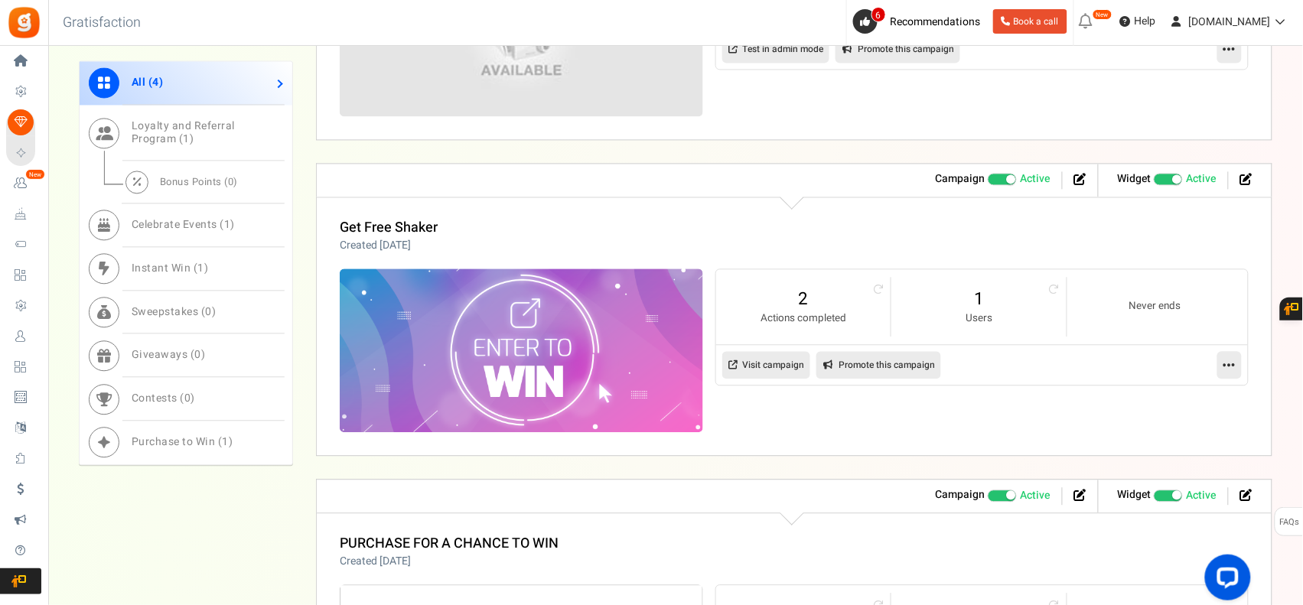
click at [1230, 368] on icon at bounding box center [1229, 365] width 12 height 14
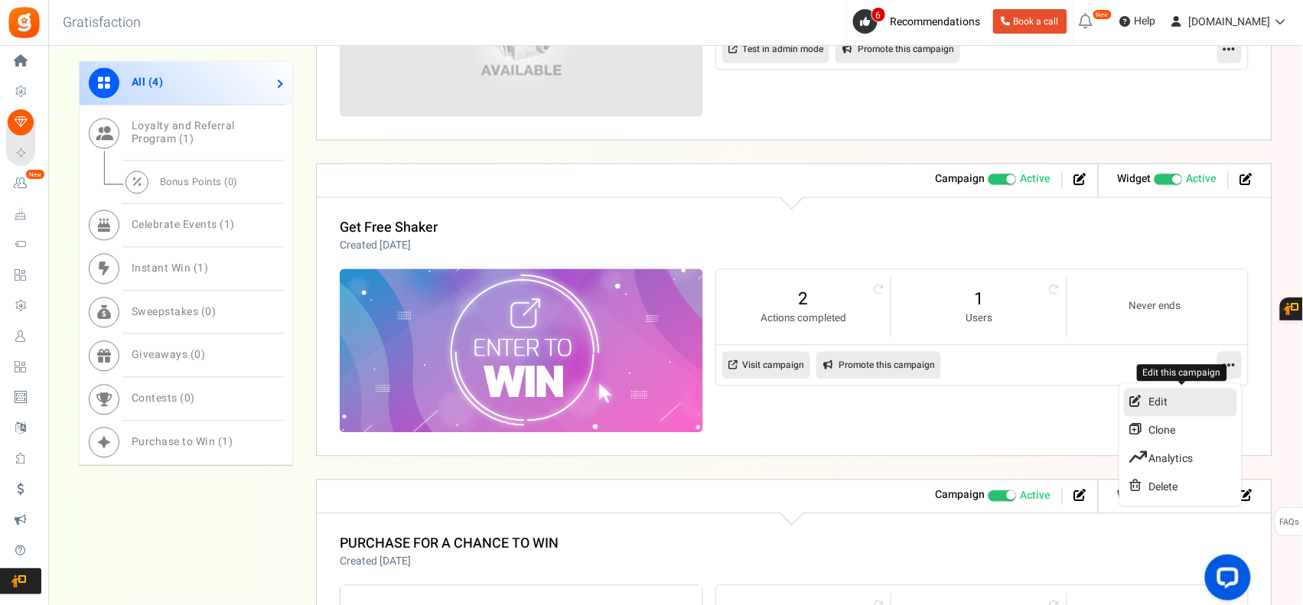
click at [1180, 411] on link "Edit" at bounding box center [1180, 402] width 113 height 28
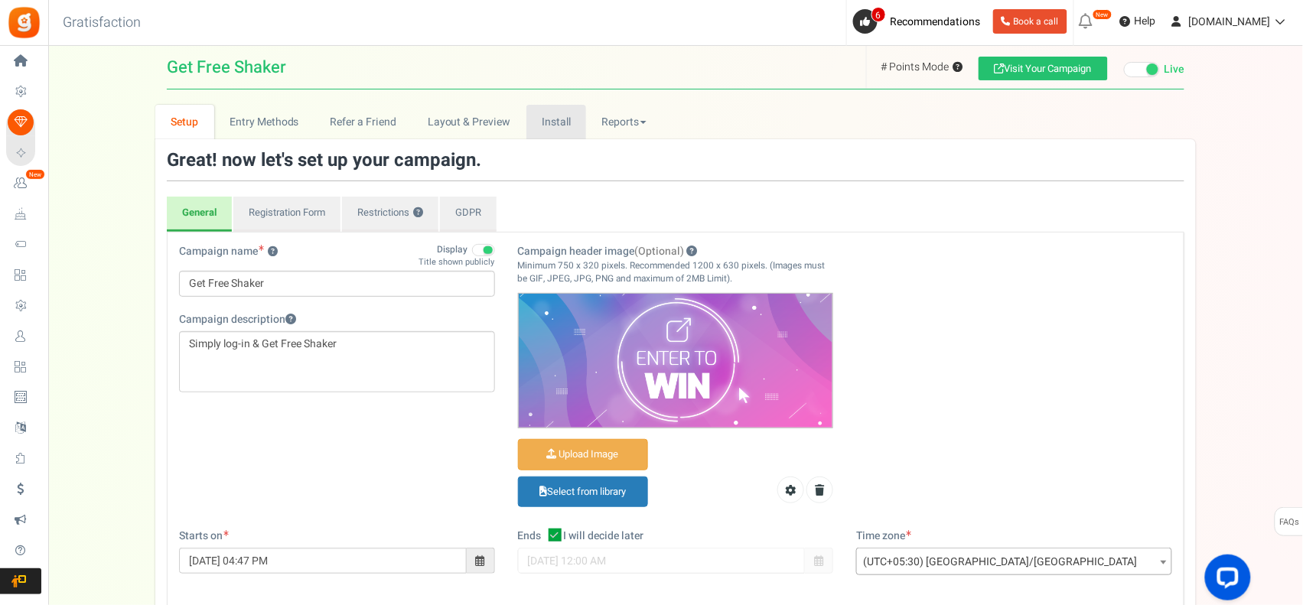
click at [553, 127] on link "Install" at bounding box center [556, 122] width 60 height 34
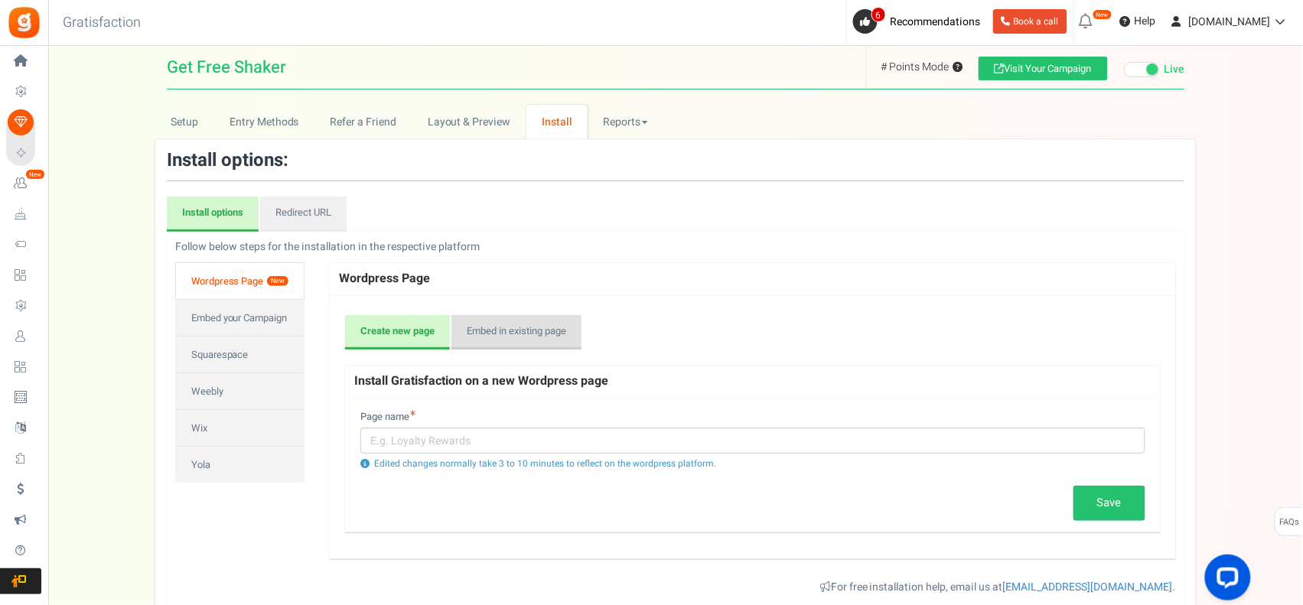
click at [522, 334] on link "Embed in existing page" at bounding box center [516, 332] width 130 height 35
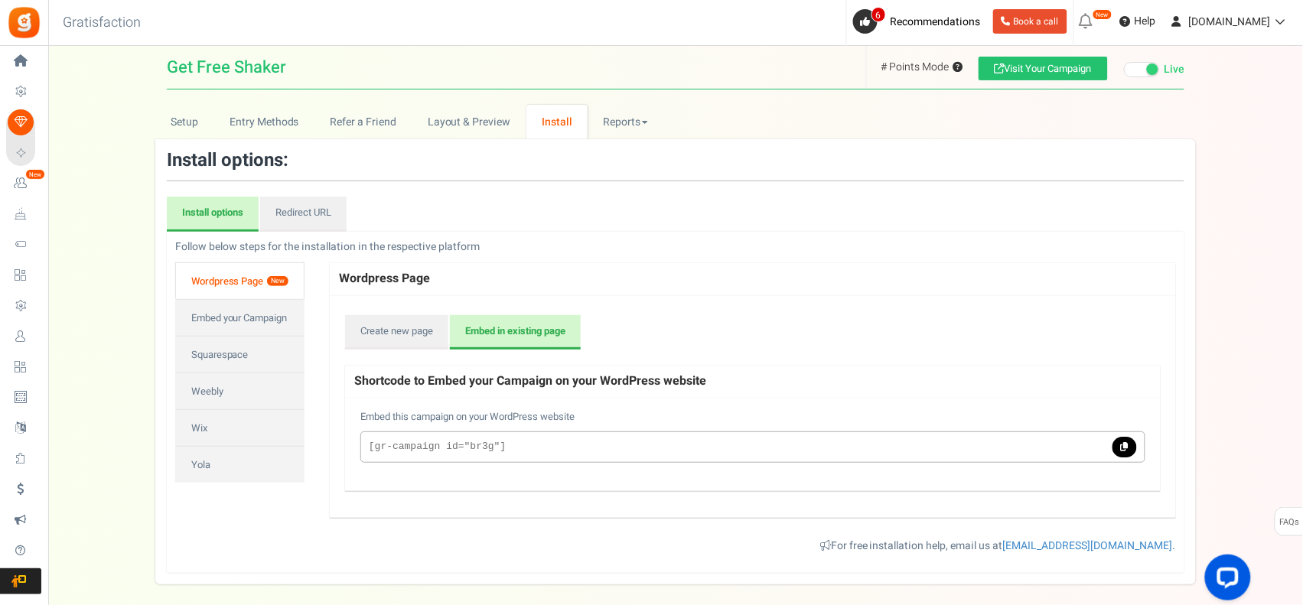
click at [463, 446] on code "[gr-campaign id="br3g"]" at bounding box center [718, 447] width 699 height 15
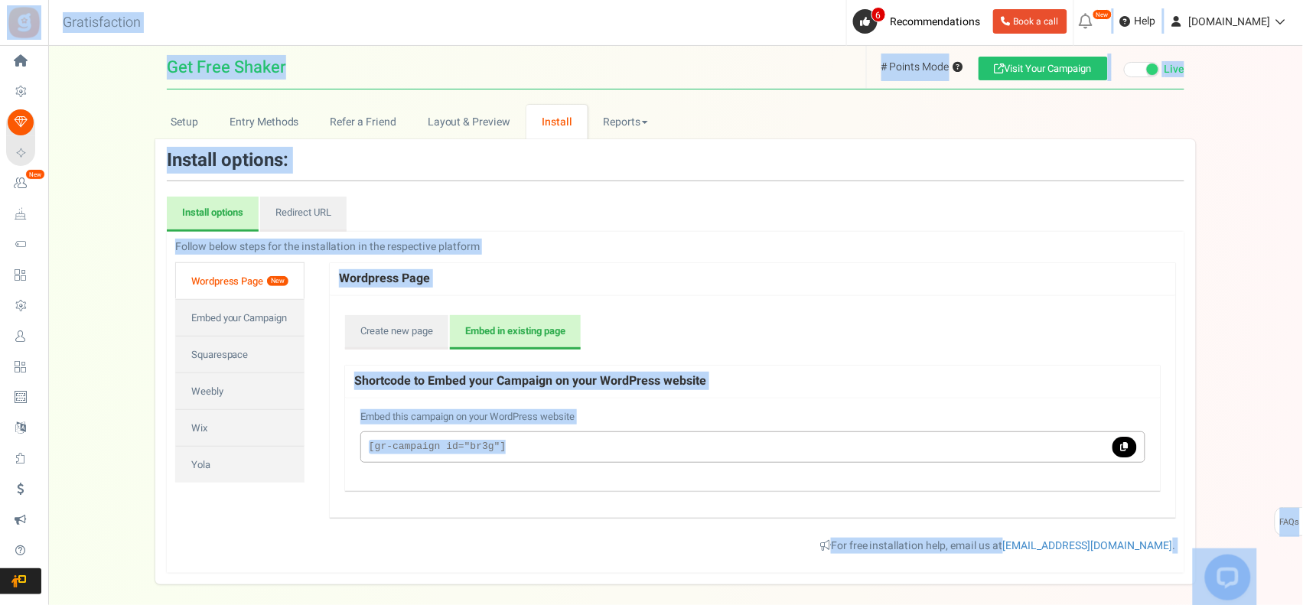
click at [575, 448] on code "[gr-campaign id="br3g"]" at bounding box center [718, 447] width 699 height 15
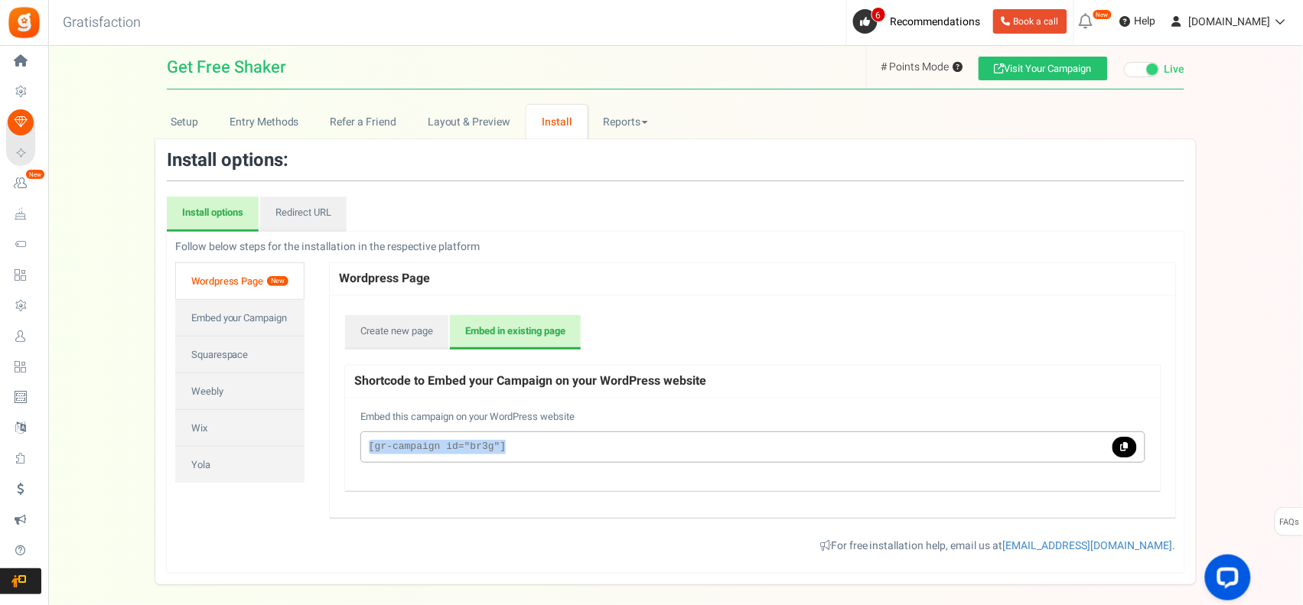
drag, startPoint x: 549, startPoint y: 444, endPoint x: 340, endPoint y: 432, distance: 209.2
click at [340, 432] on div "Create new page Embed in existing page Install Gratisfaction on a new Wordpress…" at bounding box center [753, 407] width 846 height 223
copy code "[gr-campaign id="br3g"]"
